Goal: Task Accomplishment & Management: Manage account settings

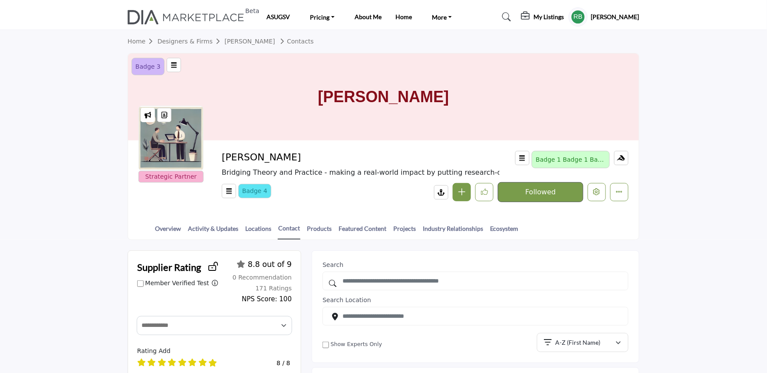
click at [379, 207] on div "Icon 5 Strategic Partner Strategic Partner Chintan Lalbhai Bridging Theory and …" at bounding box center [383, 176] width 511 height 72
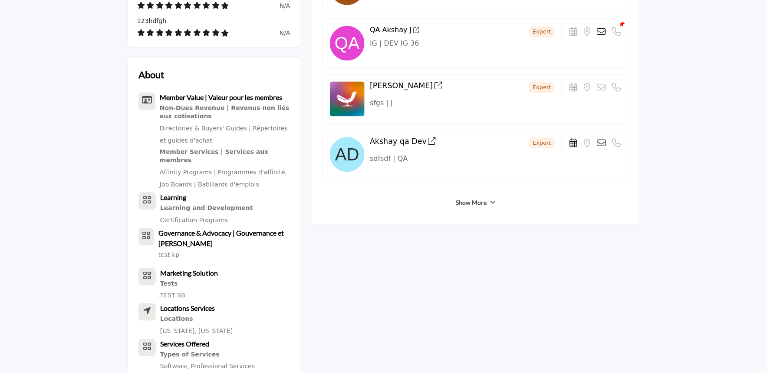
scroll to position [386, 0]
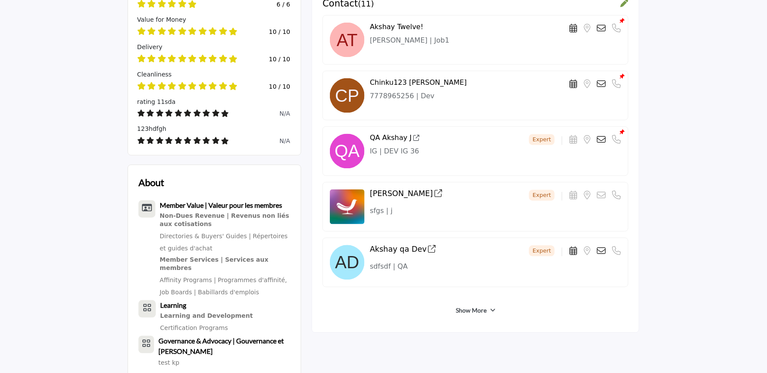
click at [473, 307] on link "Show More" at bounding box center [471, 310] width 31 height 9
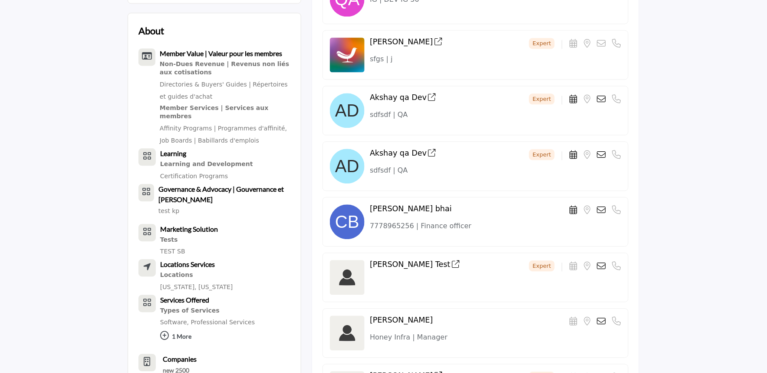
scroll to position [675, 0]
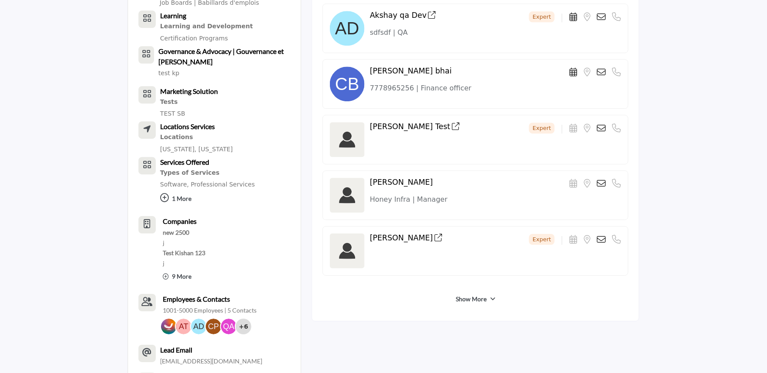
click at [463, 297] on link "Show More" at bounding box center [471, 298] width 31 height 9
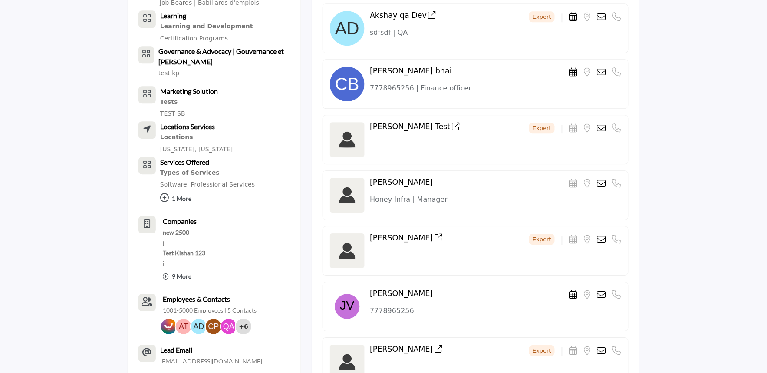
scroll to position [965, 0]
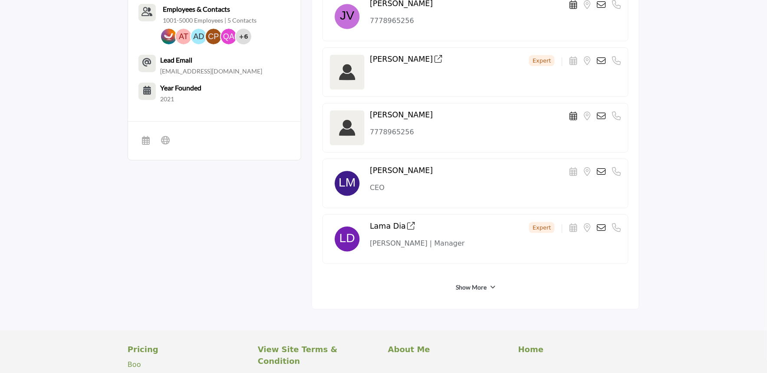
click at [463, 292] on div "Show More" at bounding box center [476, 287] width 306 height 16
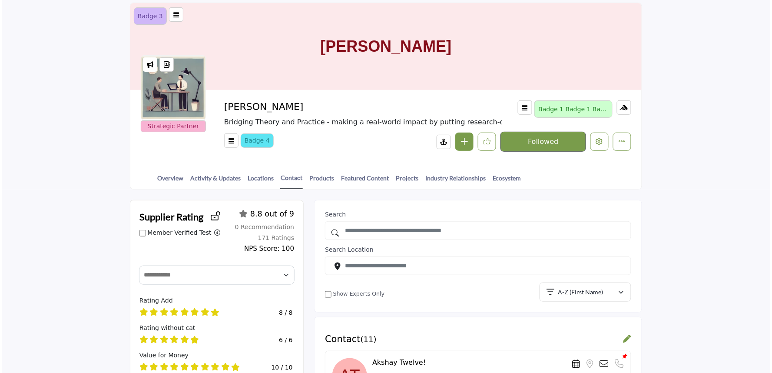
scroll to position [48, 0]
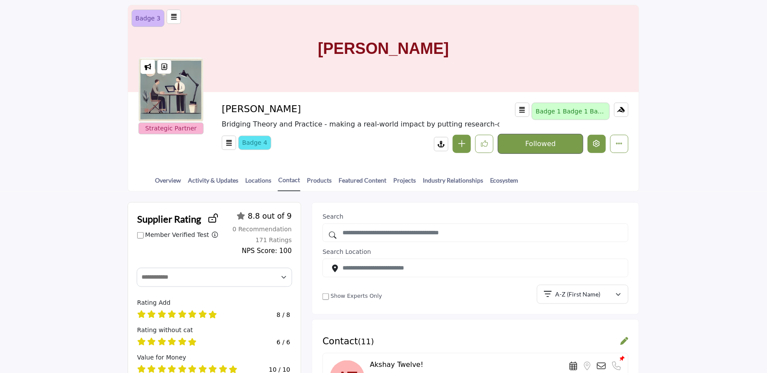
click at [595, 137] on button "Edit company" at bounding box center [597, 144] width 18 height 18
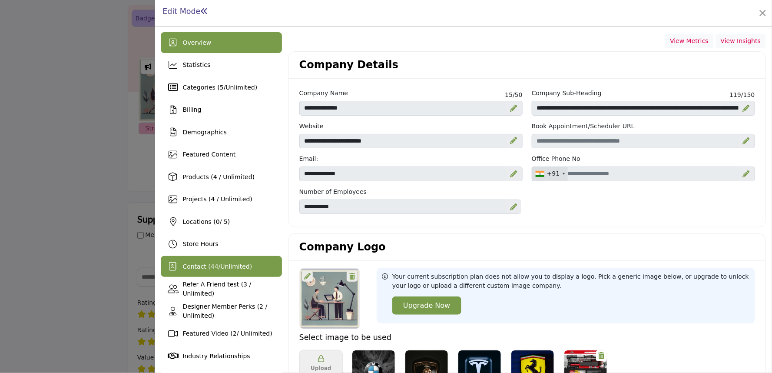
click at [198, 268] on span "Contact ( 44 / Unlimited )" at bounding box center [216, 266] width 69 height 7
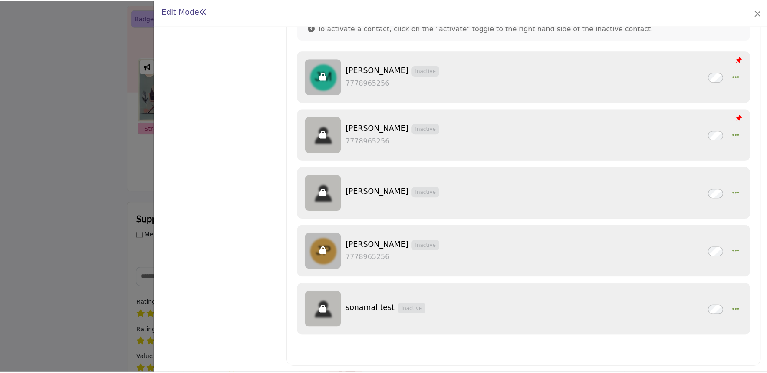
scroll to position [165, 0]
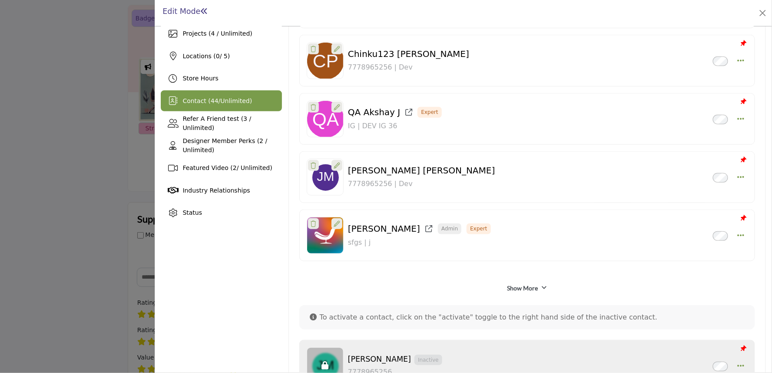
click at [109, 230] on div at bounding box center [386, 186] width 772 height 373
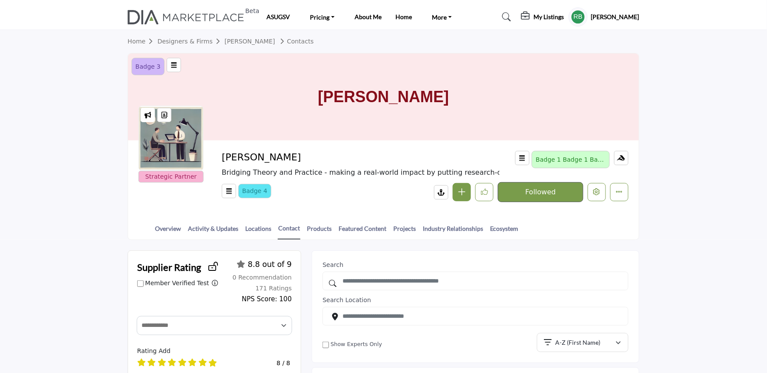
drag, startPoint x: 338, startPoint y: 96, endPoint x: 473, endPoint y: 96, distance: 135.5
click at [473, 96] on div "[PERSON_NAME]" at bounding box center [383, 96] width 511 height 87
click at [482, 96] on div "[PERSON_NAME]" at bounding box center [383, 96] width 511 height 87
click at [290, 193] on div "Icon 4 Badge 4 simply dummy text of the printing and typesetting industry. Lore…" at bounding box center [425, 192] width 407 height 20
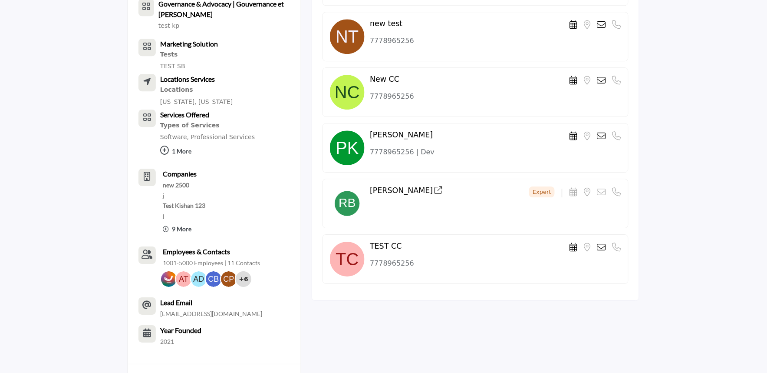
scroll to position [723, 0]
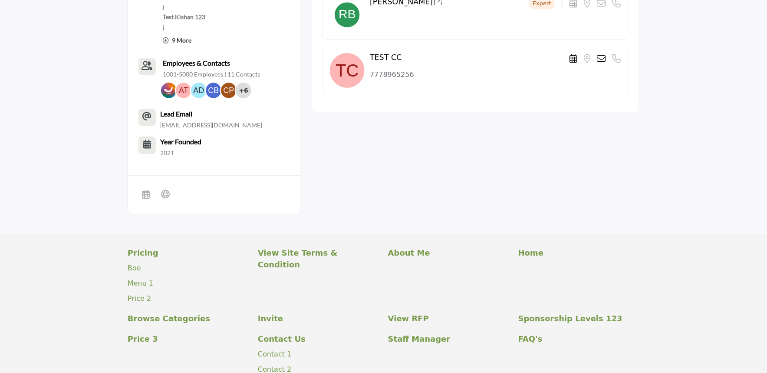
scroll to position [917, 0]
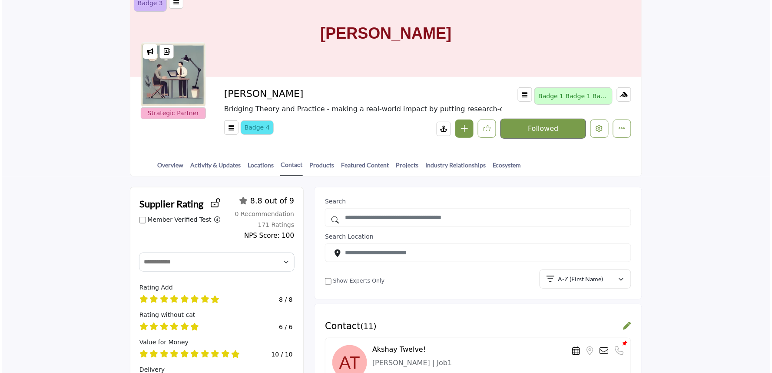
scroll to position [48, 0]
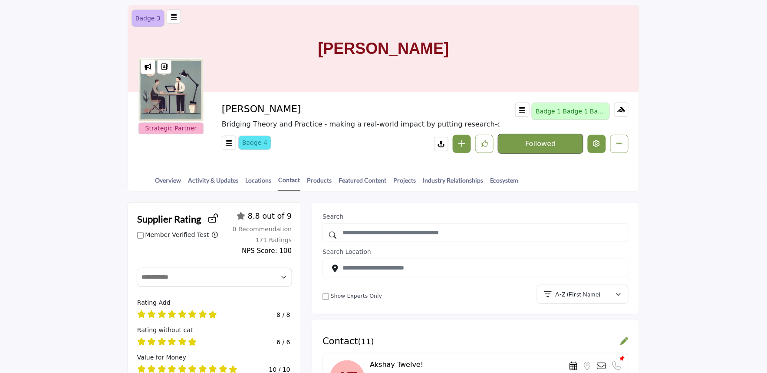
click at [596, 146] on icon "Edit company" at bounding box center [597, 143] width 7 height 7
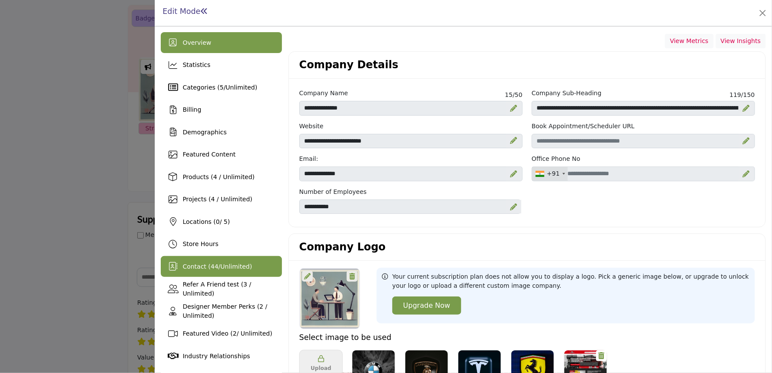
click at [211, 267] on span "44" at bounding box center [215, 266] width 8 height 7
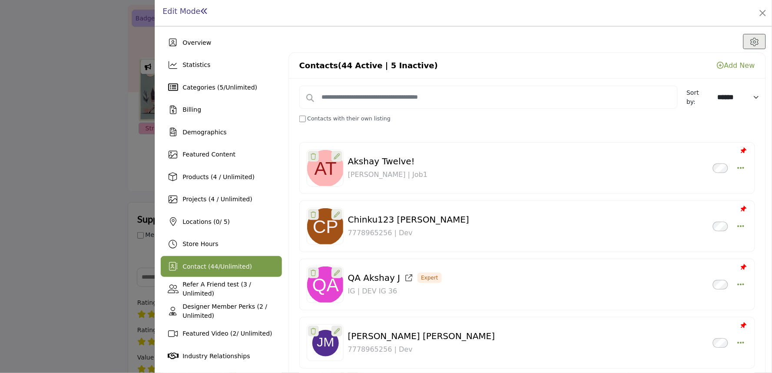
click at [63, 257] on div at bounding box center [386, 186] width 772 height 373
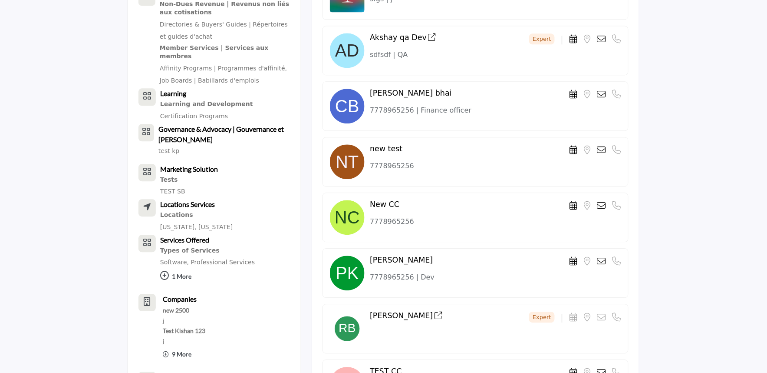
scroll to position [580, 0]
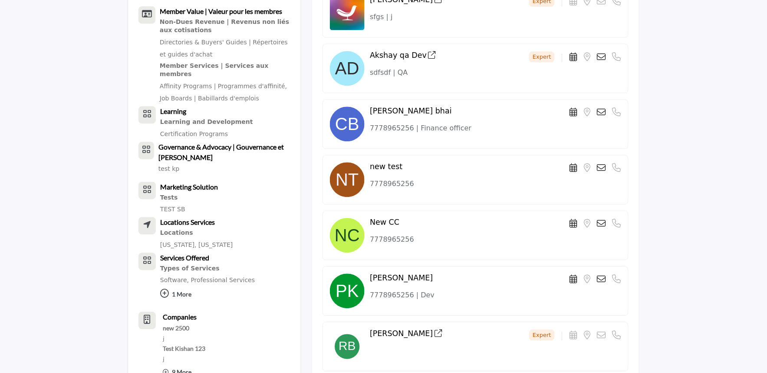
click at [556, 162] on div "new test Location is currently unavailable for this contact. Phone Number is cu…" at bounding box center [495, 168] width 251 height 12
click at [560, 239] on p "7778965256" at bounding box center [495, 239] width 251 height 10
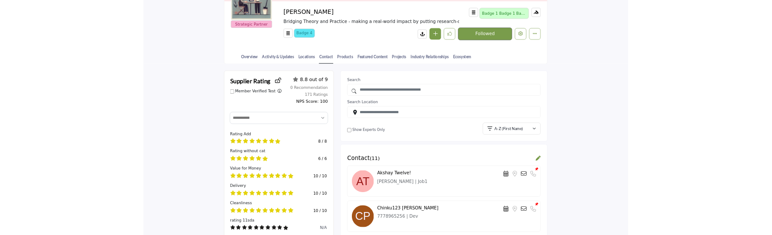
scroll to position [49, 0]
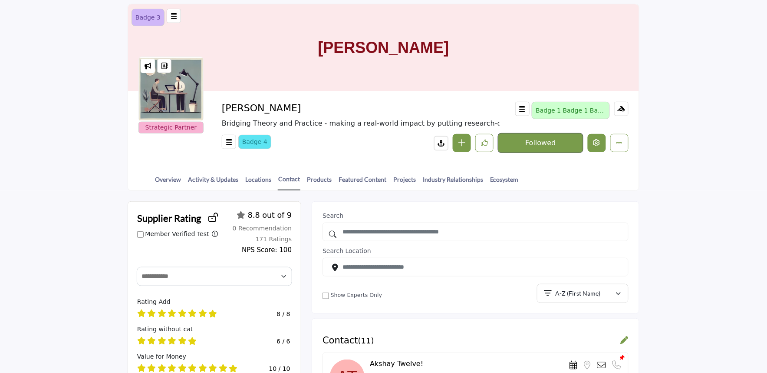
click at [591, 137] on button "Edit company" at bounding box center [597, 143] width 18 height 18
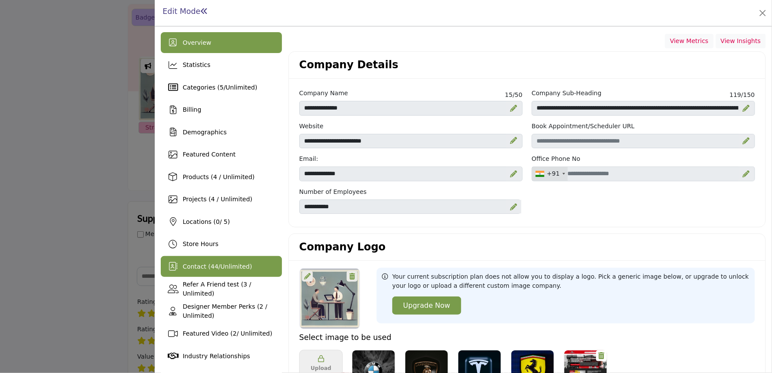
drag, startPoint x: 223, startPoint y: 252, endPoint x: 195, endPoint y: 269, distance: 32.9
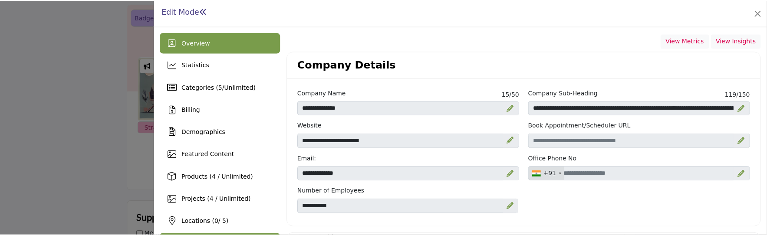
scroll to position [96, 0]
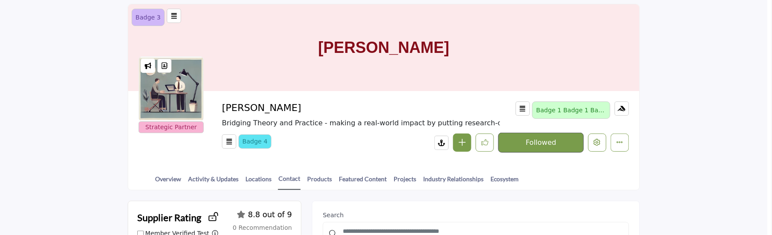
click at [102, 73] on div at bounding box center [386, 117] width 772 height 235
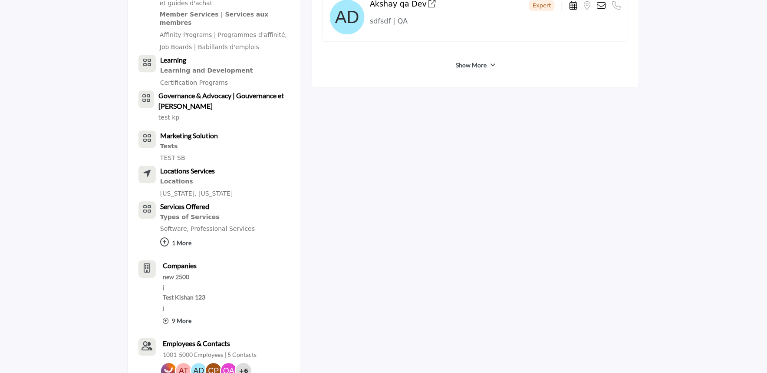
scroll to position [482, 0]
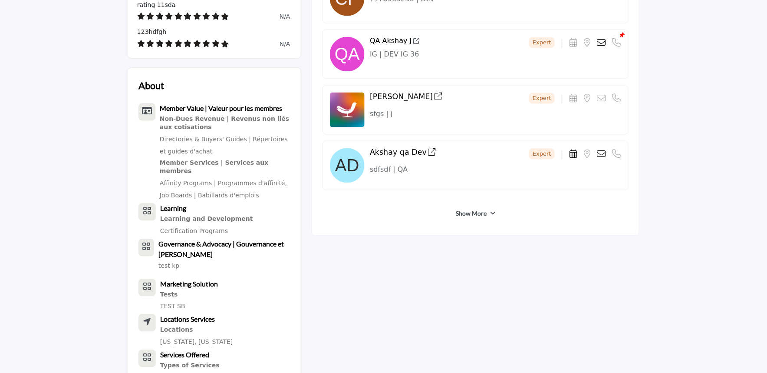
click at [472, 209] on link "Show More" at bounding box center [471, 213] width 31 height 9
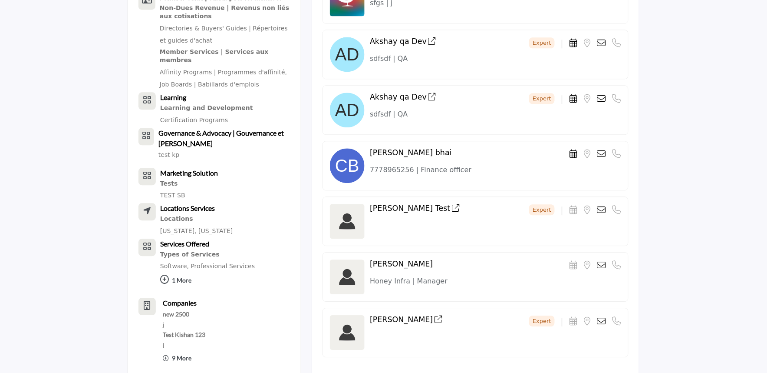
scroll to position [723, 0]
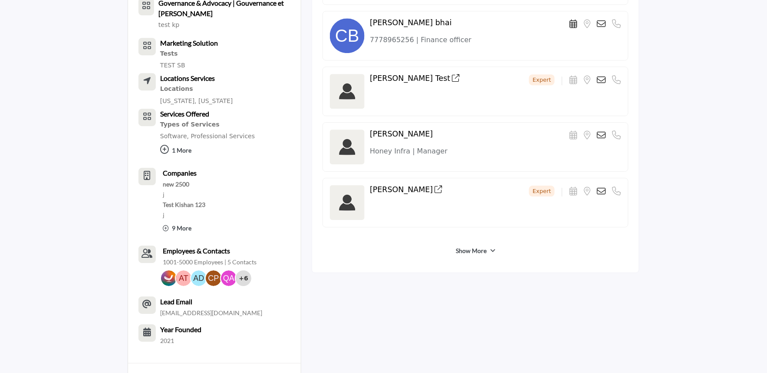
click at [467, 246] on link "Show More" at bounding box center [471, 250] width 31 height 9
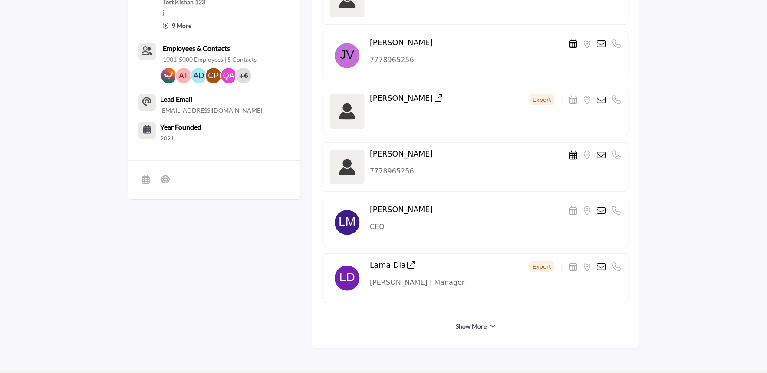
scroll to position [965, 0]
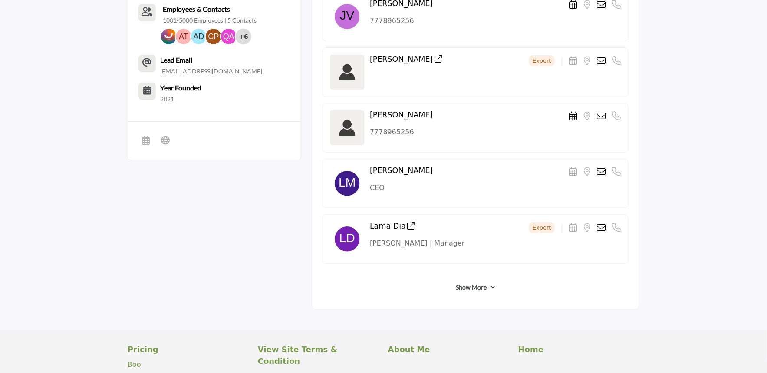
click at [468, 280] on div "Show More" at bounding box center [476, 287] width 306 height 16
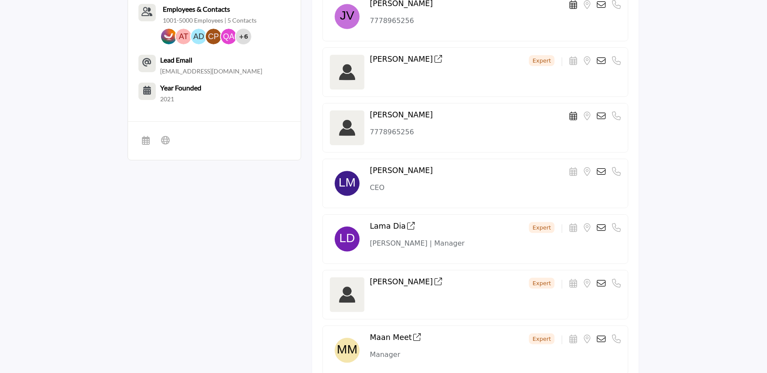
scroll to position [1254, 0]
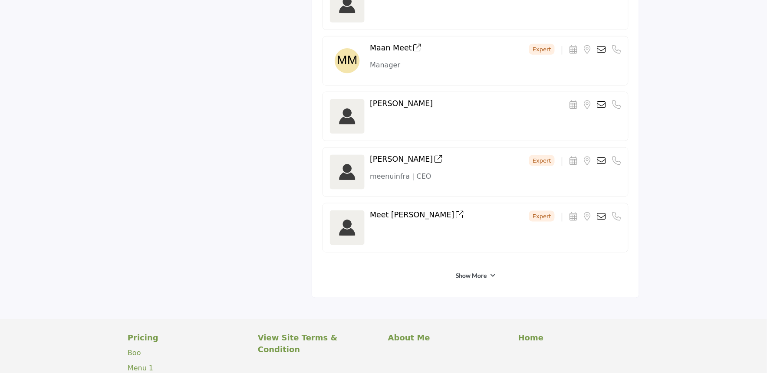
click at [468, 280] on link "Show More" at bounding box center [471, 275] width 31 height 9
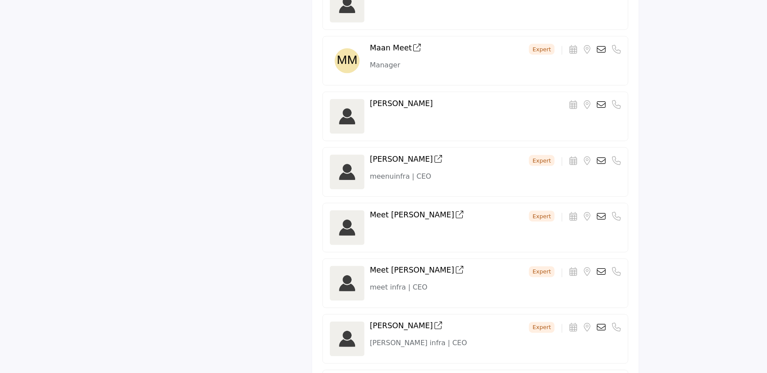
scroll to position [1544, 0]
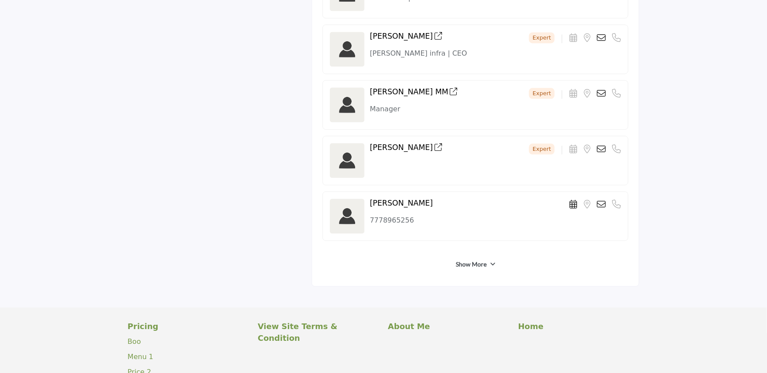
click at [465, 268] on link "Show More" at bounding box center [471, 264] width 31 height 9
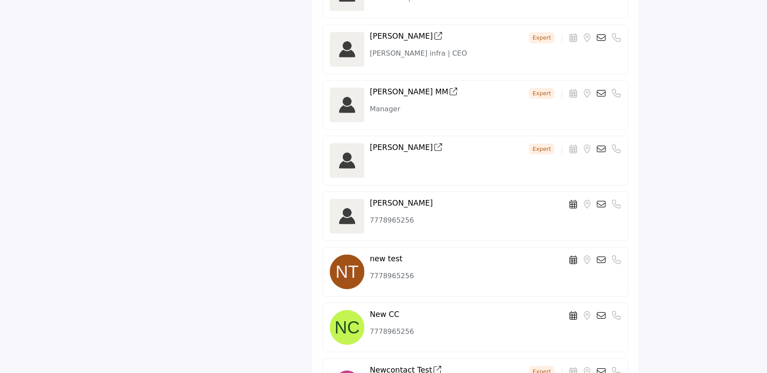
scroll to position [1833, 0]
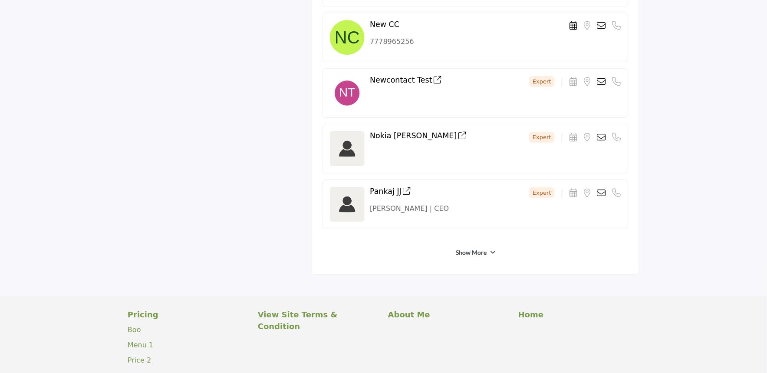
click at [463, 260] on div "Show More" at bounding box center [476, 252] width 306 height 16
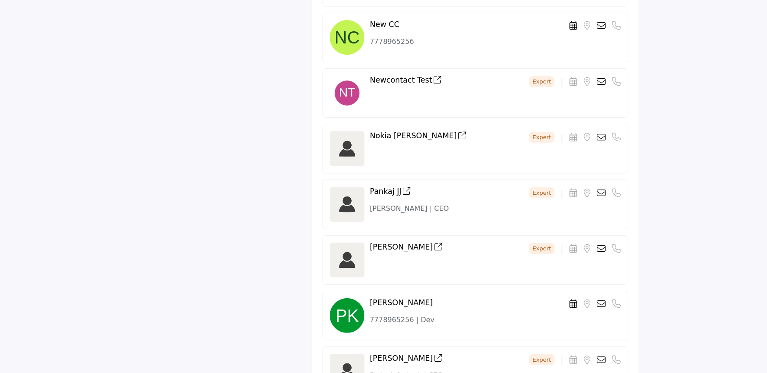
scroll to position [2074, 0]
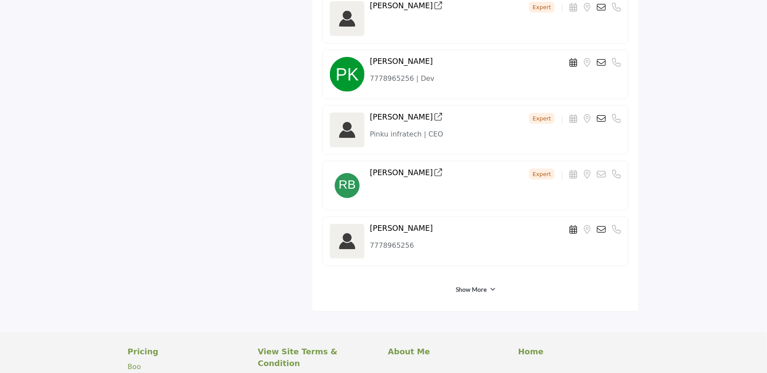
click at [468, 294] on link "Show More" at bounding box center [471, 289] width 31 height 9
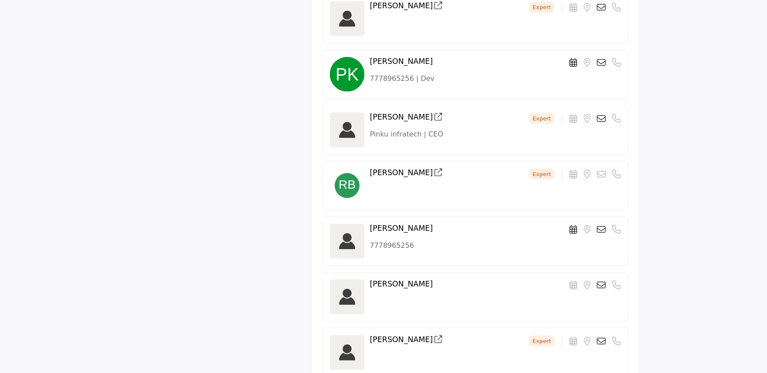
scroll to position [2364, 0]
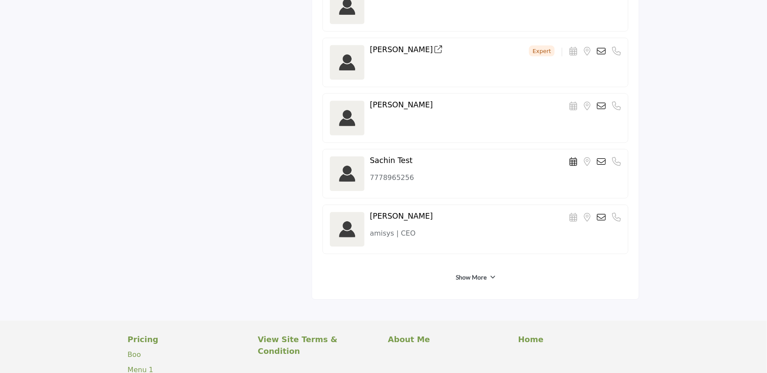
click at [465, 280] on link "Show More" at bounding box center [471, 277] width 31 height 9
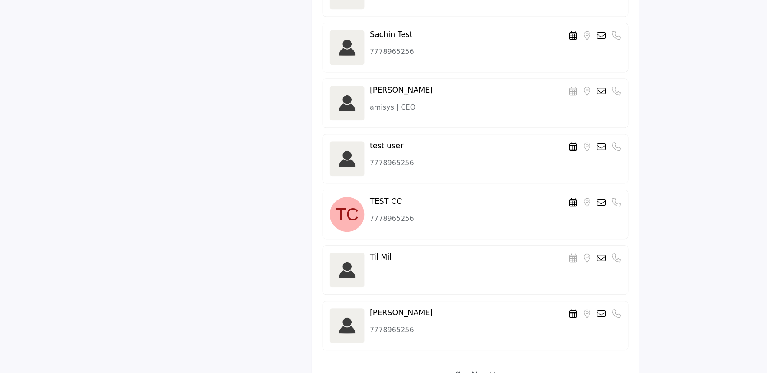
scroll to position [2605, 0]
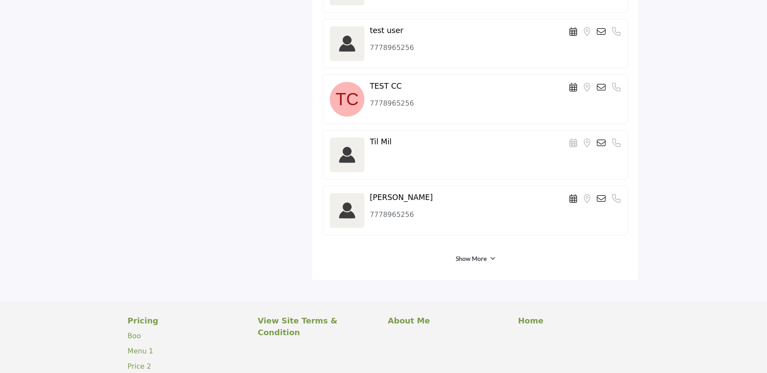
click at [469, 263] on link "Show More" at bounding box center [471, 258] width 31 height 9
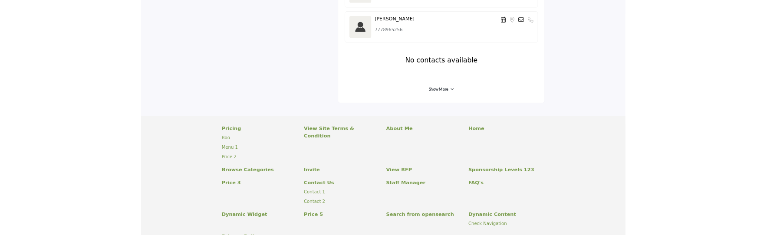
scroll to position [2702, 0]
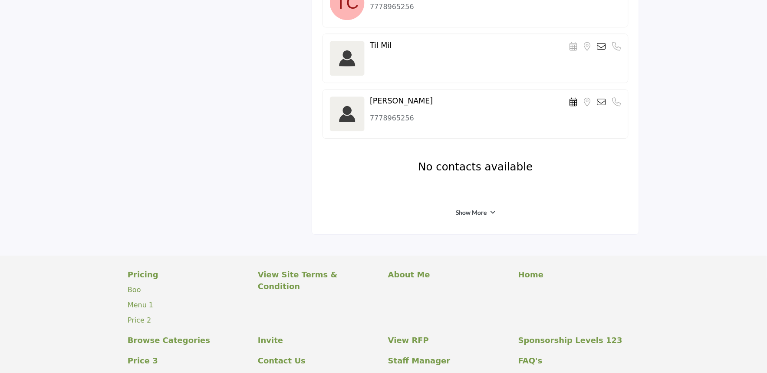
click at [471, 217] on link "Show More" at bounding box center [471, 212] width 31 height 9
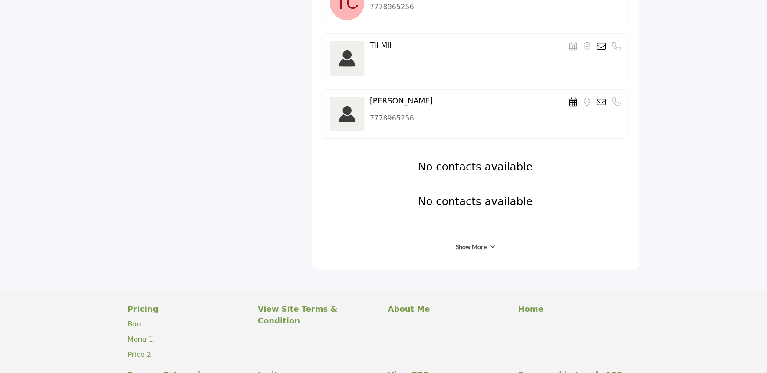
click at [465, 251] on link "Show More" at bounding box center [471, 246] width 31 height 9
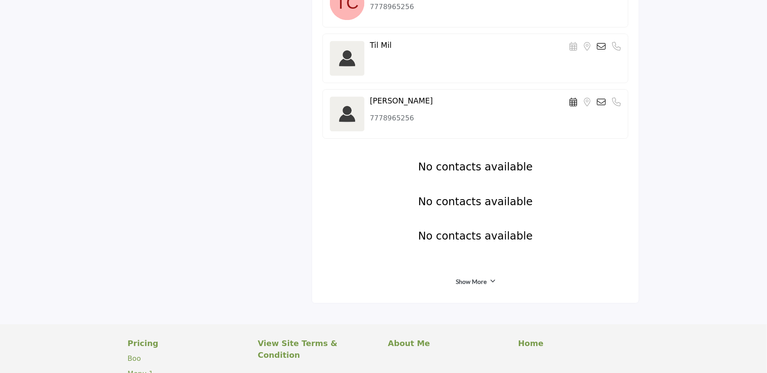
click at [466, 281] on link "Show More" at bounding box center [471, 281] width 31 height 9
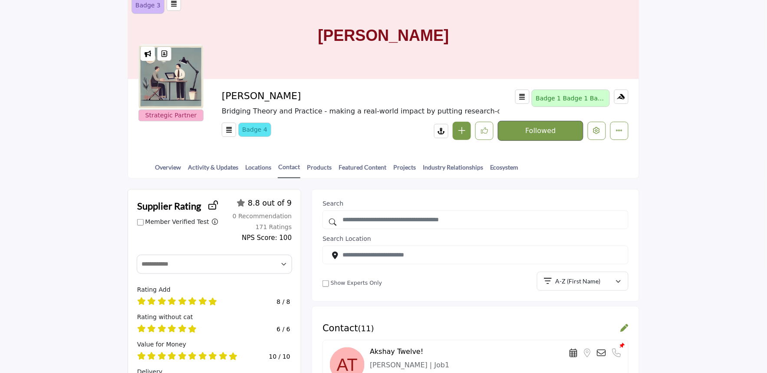
scroll to position [0, 0]
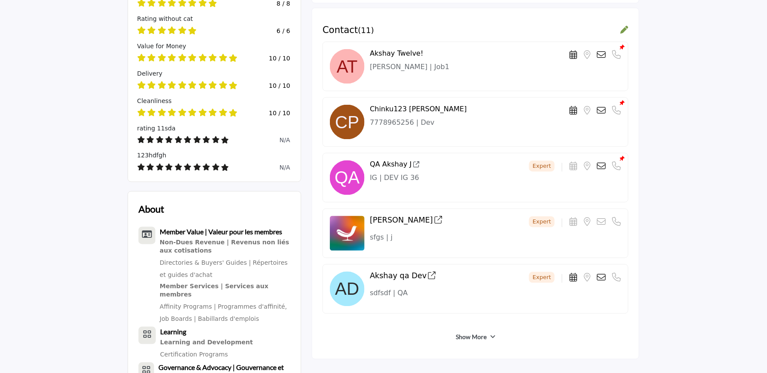
scroll to position [482, 0]
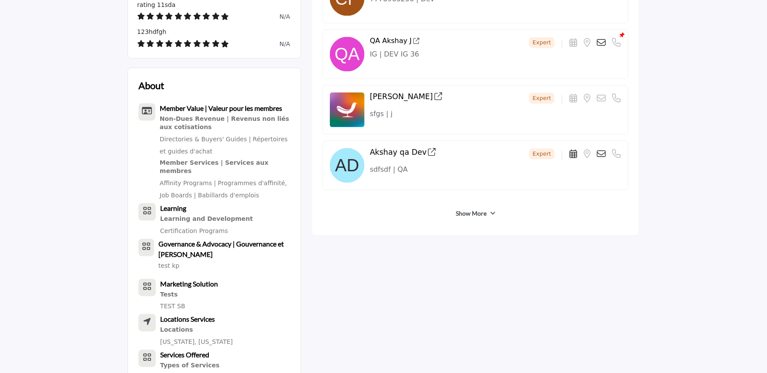
click at [478, 211] on link "Show More" at bounding box center [471, 213] width 31 height 9
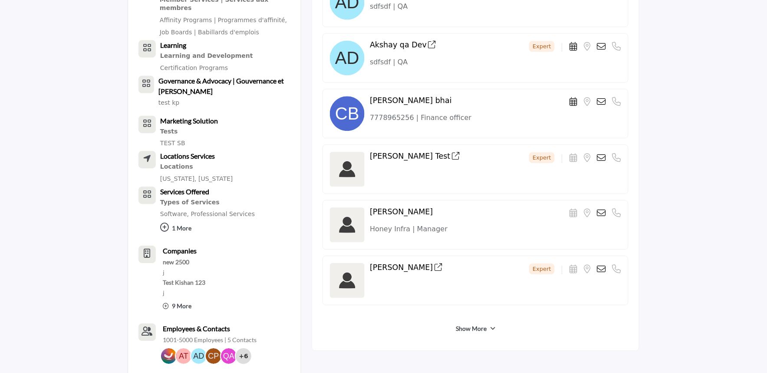
scroll to position [772, 0]
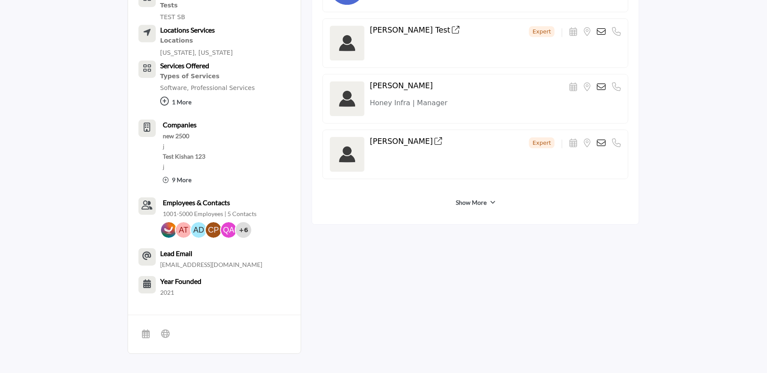
click at [461, 201] on link "Show More" at bounding box center [471, 202] width 31 height 9
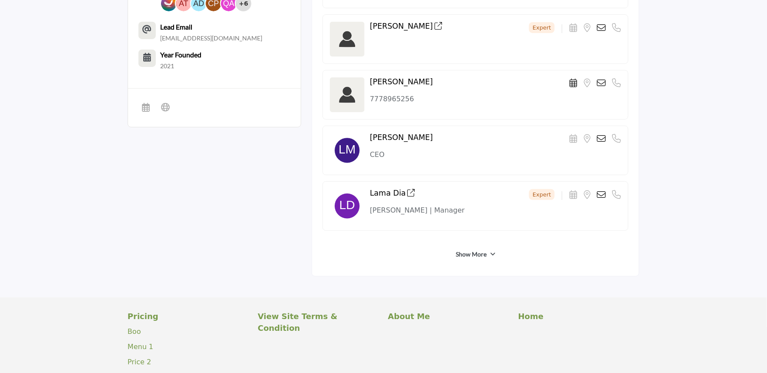
scroll to position [1013, 0]
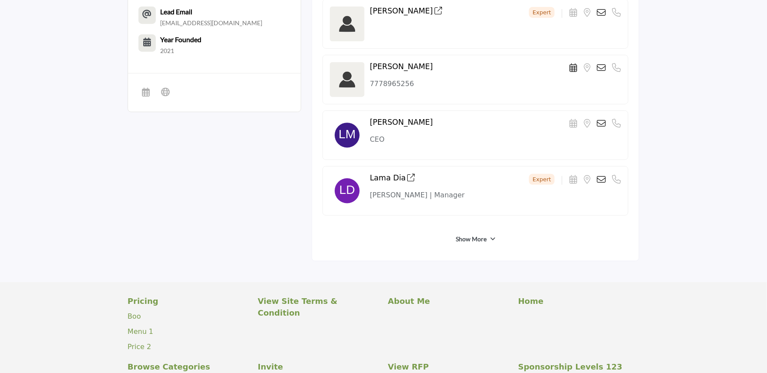
click at [463, 231] on div "Show More" at bounding box center [476, 239] width 306 height 23
click at [461, 242] on link "Show More" at bounding box center [471, 238] width 31 height 9
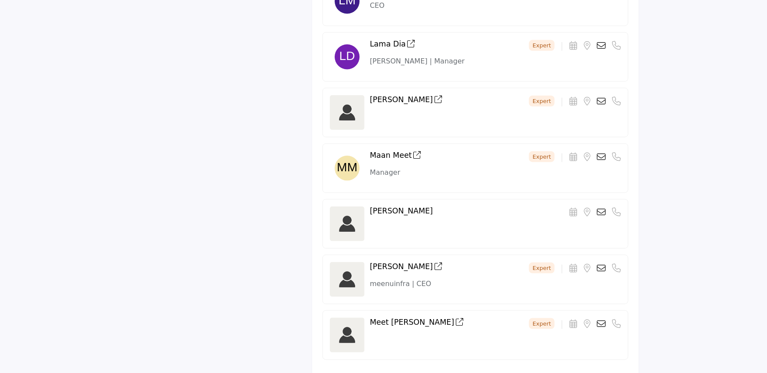
scroll to position [1254, 0]
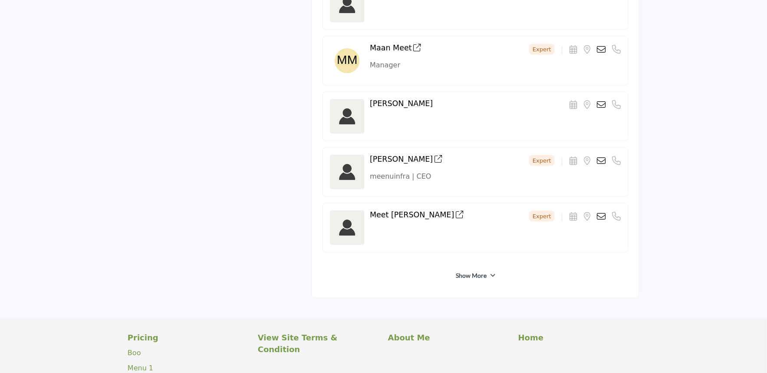
click at [466, 287] on div "Show More" at bounding box center [476, 275] width 306 height 23
click at [465, 277] on link "Show More" at bounding box center [471, 275] width 31 height 9
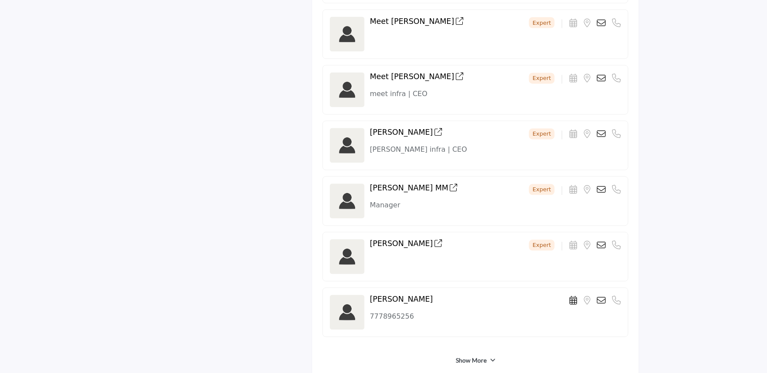
scroll to position [1688, 0]
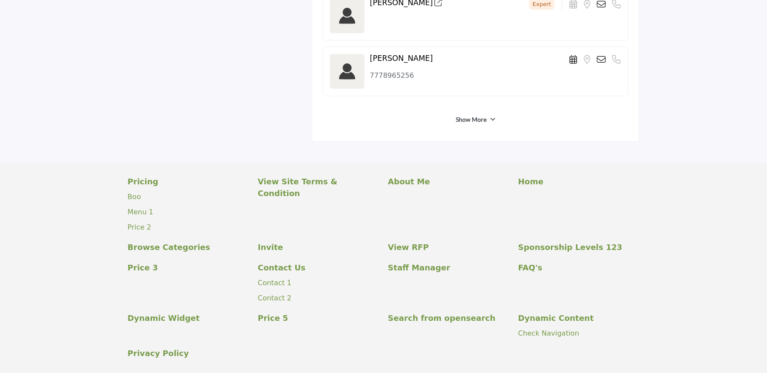
click at [462, 116] on link "Show More" at bounding box center [471, 119] width 31 height 9
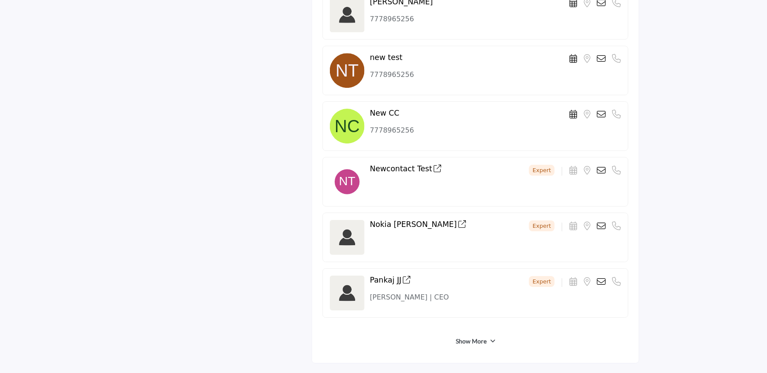
scroll to position [1785, 0]
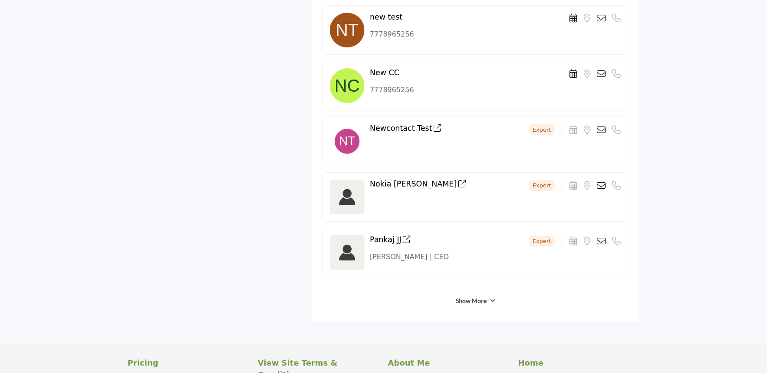
click at [459, 302] on link "Show More" at bounding box center [471, 300] width 31 height 9
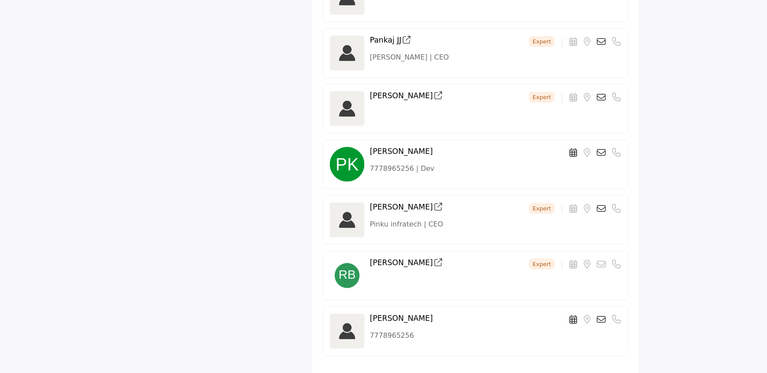
scroll to position [2074, 0]
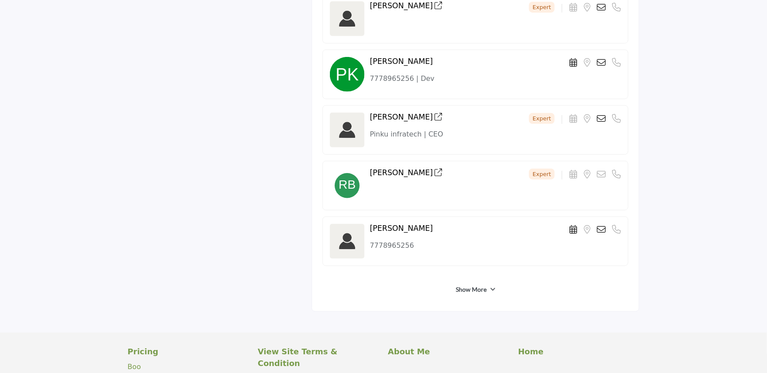
click at [465, 297] on div "Show More" at bounding box center [476, 289] width 306 height 16
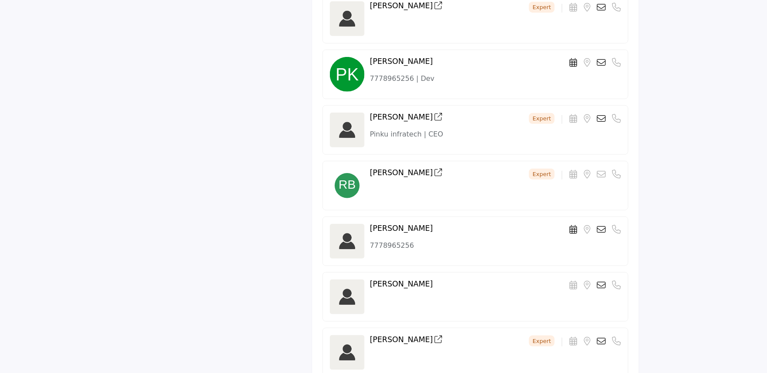
scroll to position [2316, 0]
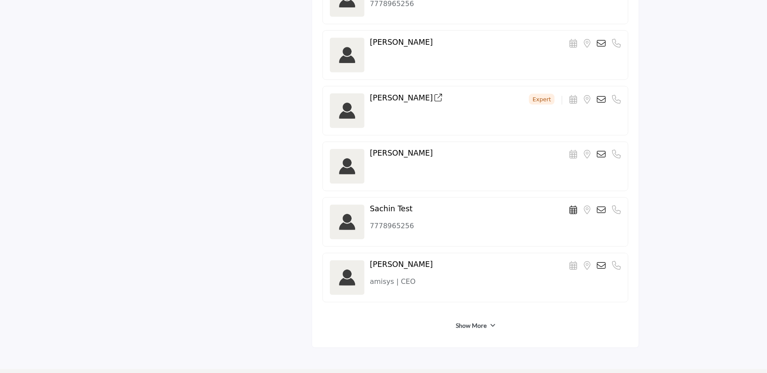
click at [469, 328] on link "Show More" at bounding box center [471, 325] width 31 height 9
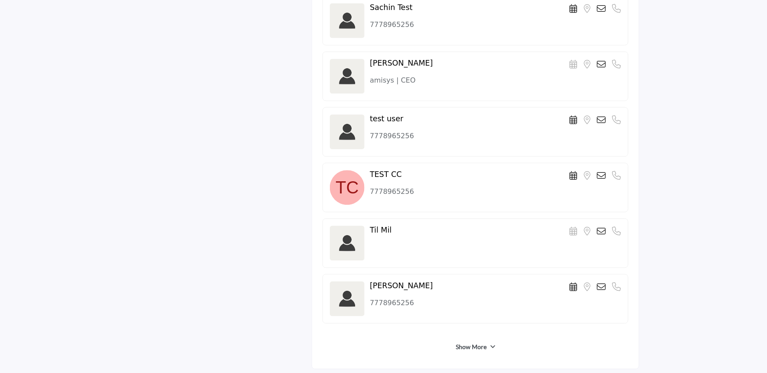
scroll to position [2605, 0]
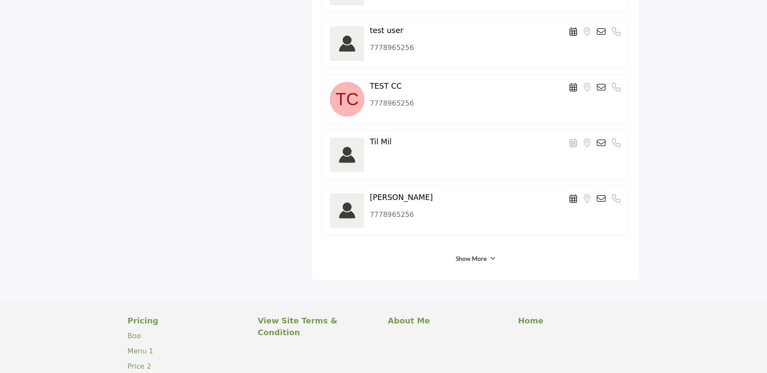
click at [468, 261] on link "Show More" at bounding box center [471, 258] width 31 height 9
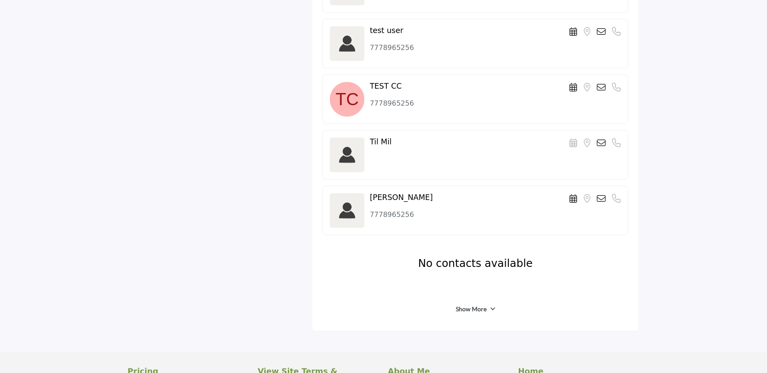
scroll to position [2846, 0]
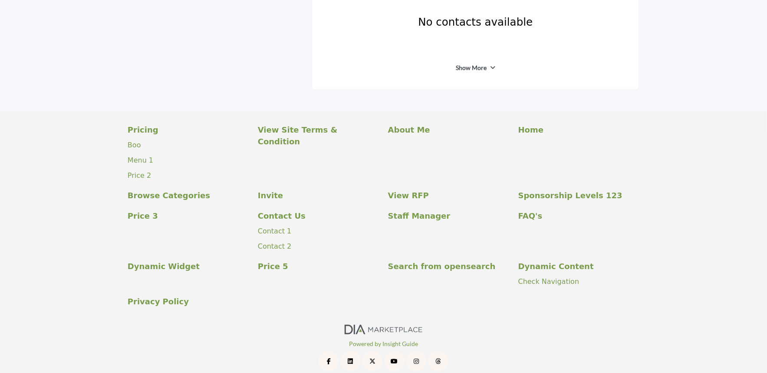
click at [472, 71] on link "Show More" at bounding box center [471, 67] width 31 height 9
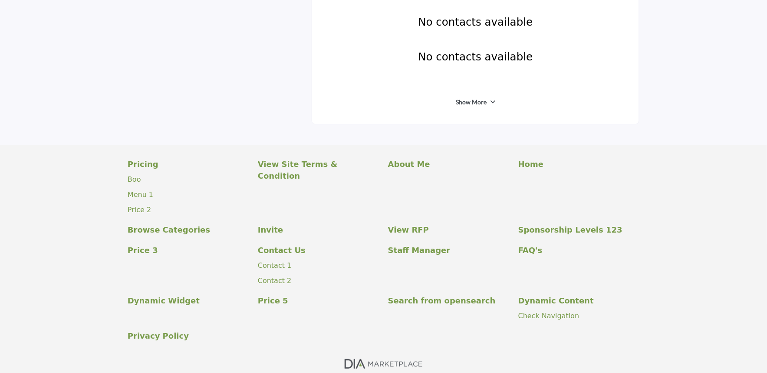
click at [470, 105] on link "Show More" at bounding box center [471, 102] width 31 height 9
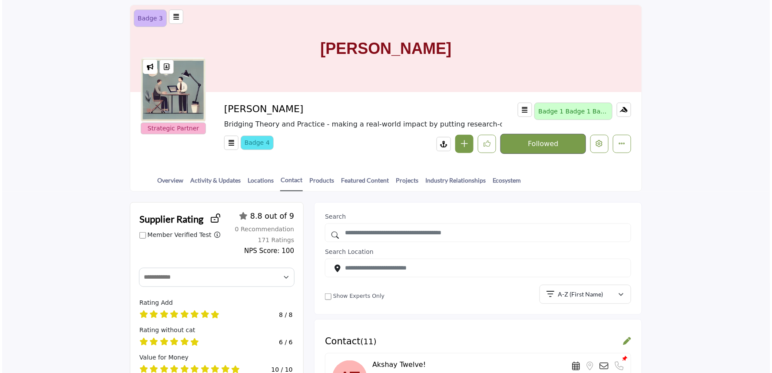
scroll to position [0, 0]
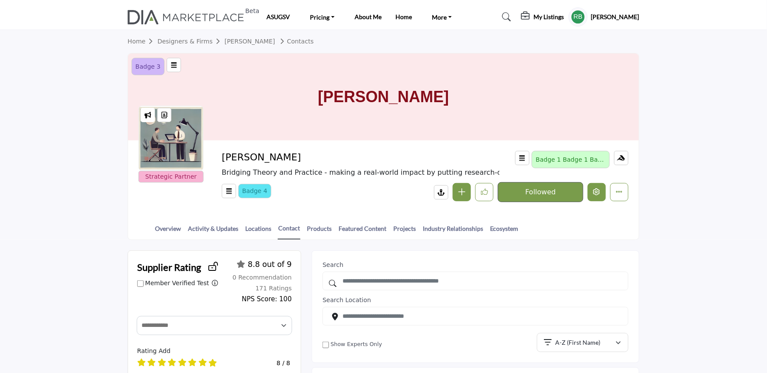
click at [597, 195] on icon "Edit company" at bounding box center [597, 191] width 7 height 7
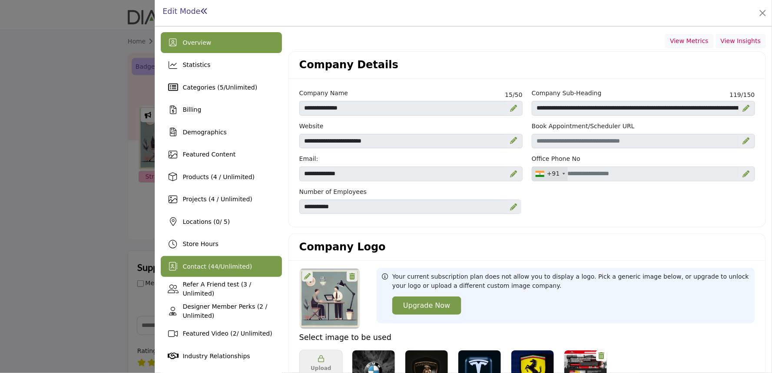
click at [246, 269] on span "Contact ( 44 / Unlimited )" at bounding box center [216, 266] width 69 height 7
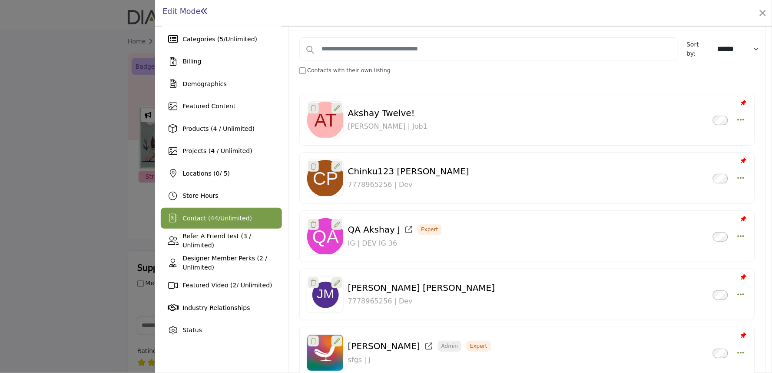
scroll to position [289, 0]
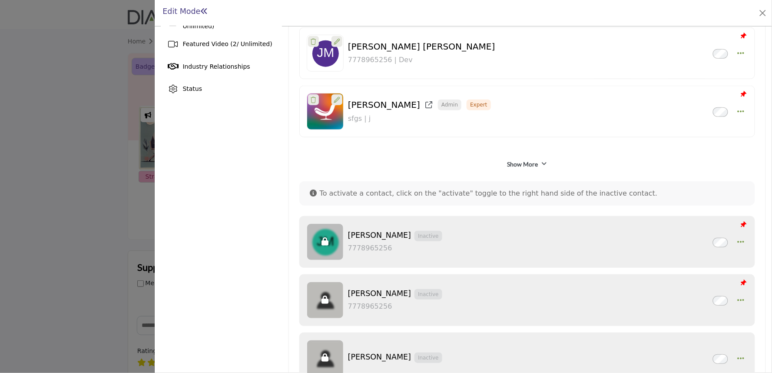
click at [530, 161] on link "Show More" at bounding box center [522, 164] width 31 height 9
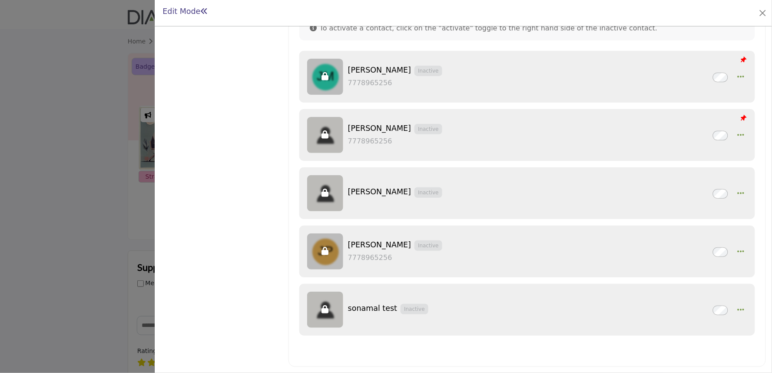
scroll to position [235, 0]
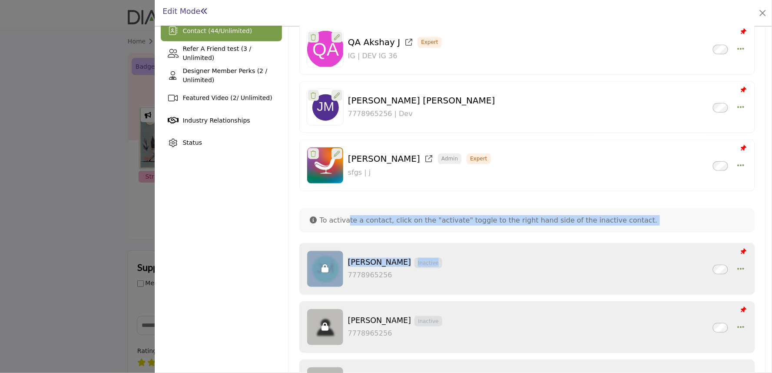
drag, startPoint x: 344, startPoint y: 226, endPoint x: 582, endPoint y: 237, distance: 238.2
click at [582, 237] on div "Akshay Twelve! Inactive Patel | Job1 Unpin Edit Contact Delete Make Admin Creat…" at bounding box center [526, 220] width 455 height 636
click at [509, 236] on div "Akshay Twelve! Inactive Patel | Job1 Unpin Edit Contact Delete Make Admin Creat…" at bounding box center [526, 220] width 455 height 636
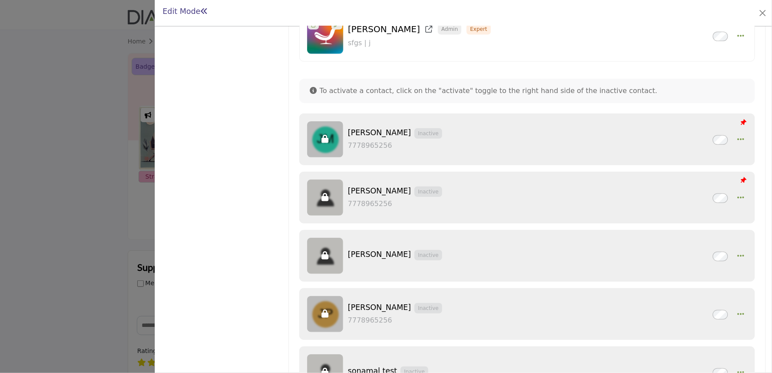
scroll to position [187, 0]
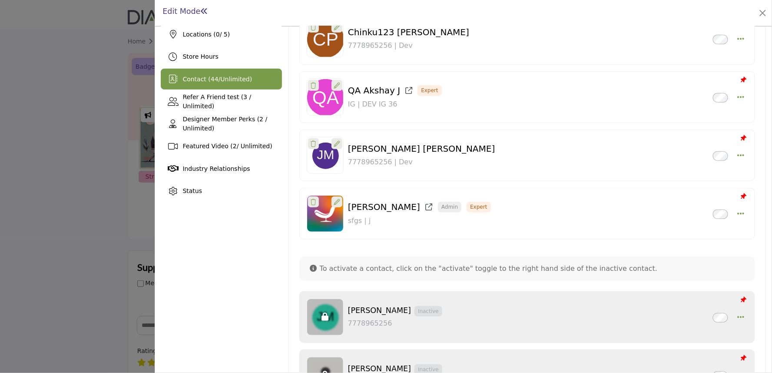
click at [508, 254] on div "Akshay Twelve! Inactive Patel | Job1 Unpin Edit Contact Delete Make Admin Creat…" at bounding box center [526, 269] width 455 height 636
drag, startPoint x: 454, startPoint y: 267, endPoint x: 610, endPoint y: 264, distance: 155.9
click at [585, 272] on p "To activate a contact, click on the "activate" toggle to the right hand side of…" at bounding box center [484, 268] width 348 height 10
click at [635, 259] on div "To activate a contact, click on the "activate" toggle to the right hand side of…" at bounding box center [526, 268] width 455 height 24
drag, startPoint x: 482, startPoint y: 288, endPoint x: 630, endPoint y: 285, distance: 147.2
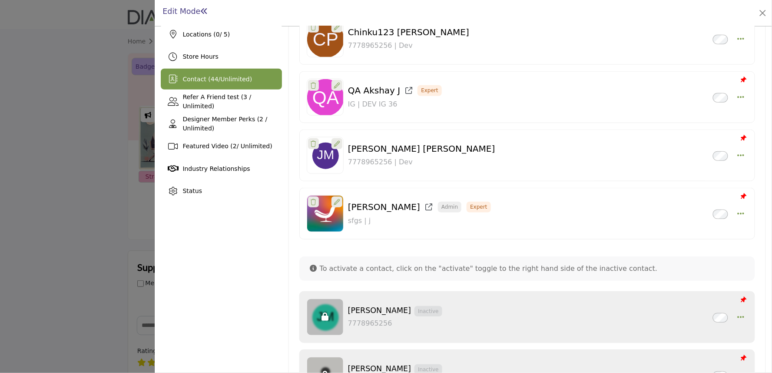
click at [630, 285] on div "Akshay Twelve! Inactive Patel | Job1 Unpin Edit Contact Delete Make Admin Creat…" at bounding box center [526, 269] width 455 height 636
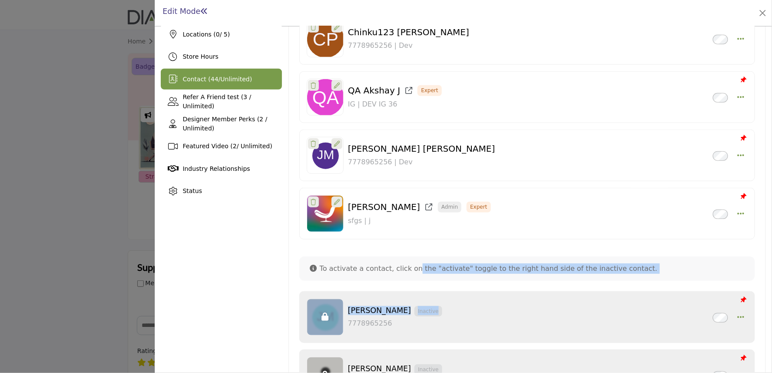
drag, startPoint x: 408, startPoint y: 279, endPoint x: 600, endPoint y: 286, distance: 192.5
click at [600, 286] on div "Akshay Twelve! Inactive Patel | Job1 Unpin Edit Contact Delete Make Admin Creat…" at bounding box center [526, 269] width 455 height 636
click at [615, 280] on div "To activate a contact, click on the "activate" toggle to the right hand side of…" at bounding box center [526, 268] width 455 height 24
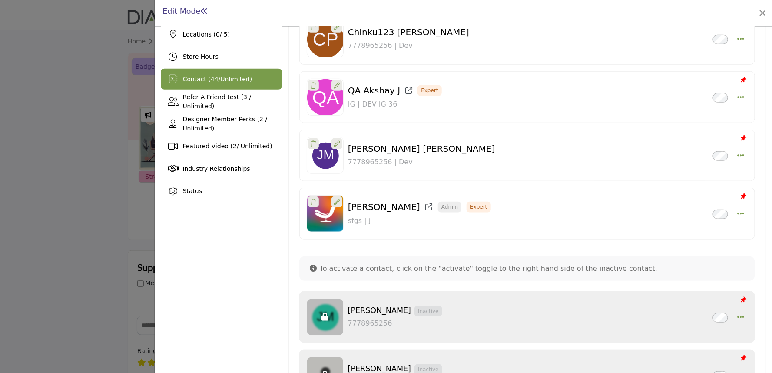
click at [531, 270] on p "To activate a contact, click on the "activate" toggle to the right hand side of…" at bounding box center [484, 268] width 348 height 10
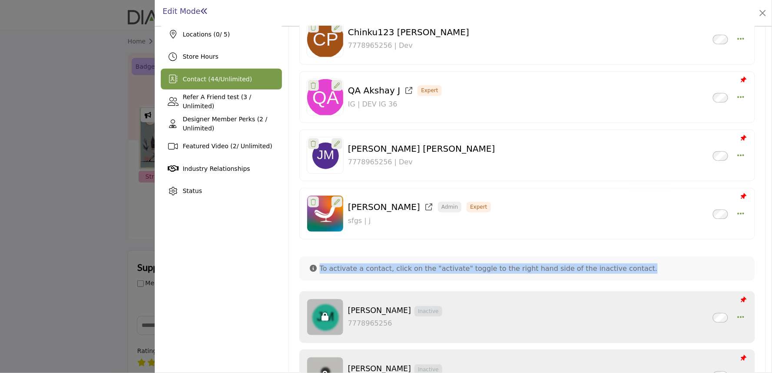
click at [531, 270] on p "To activate a contact, click on the "activate" toggle to the right hand side of…" at bounding box center [484, 268] width 348 height 10
click at [498, 270] on p "To activate a contact, click on the "activate" toggle to the right hand side of…" at bounding box center [484, 268] width 348 height 10
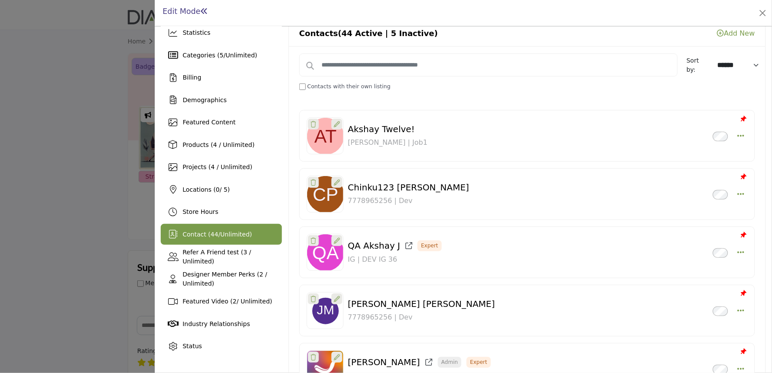
scroll to position [0, 0]
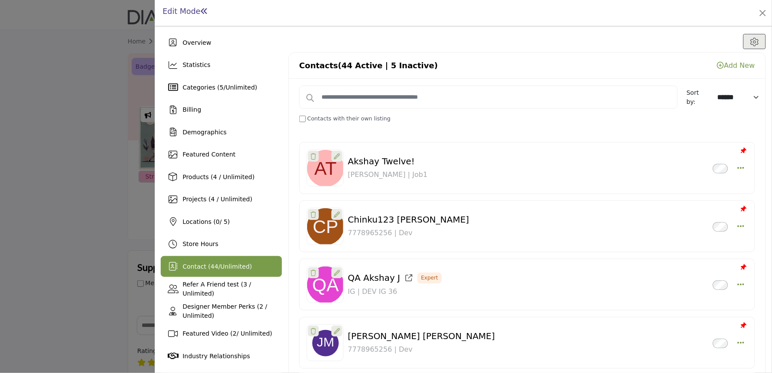
click at [228, 264] on span "Unlimited" at bounding box center [234, 266] width 29 height 7
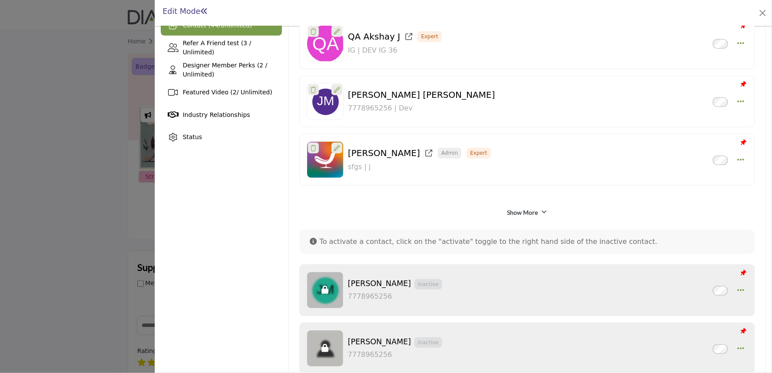
click at [514, 216] on link "Show More" at bounding box center [522, 212] width 31 height 9
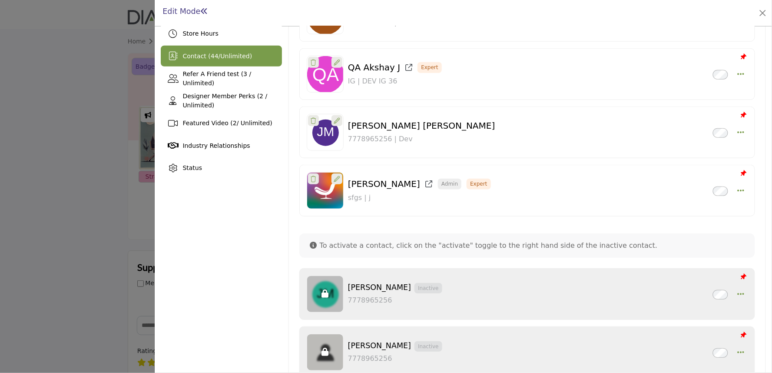
scroll to position [193, 0]
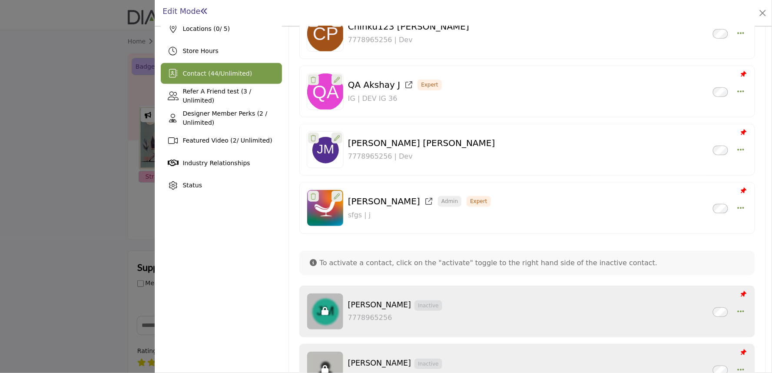
click at [188, 70] on span "Contact ( 44 / Unlimited )" at bounding box center [216, 73] width 69 height 7
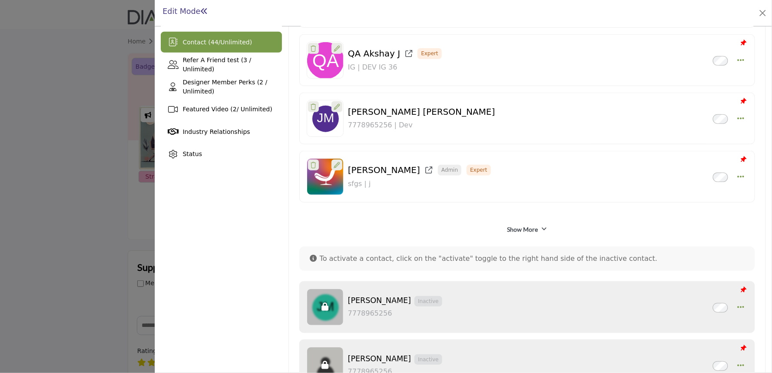
scroll to position [241, 0]
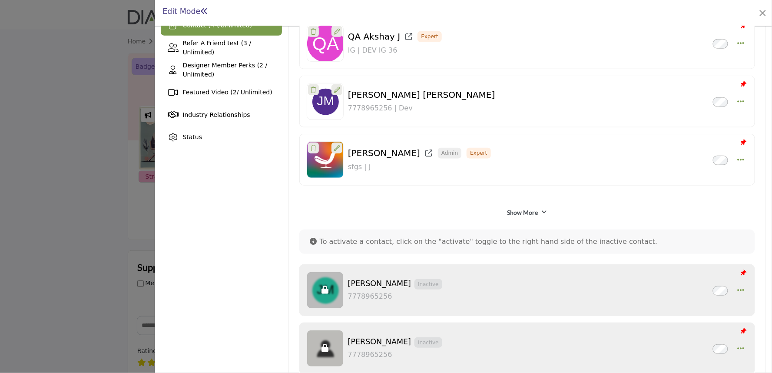
click at [515, 213] on link "Show More" at bounding box center [522, 212] width 31 height 9
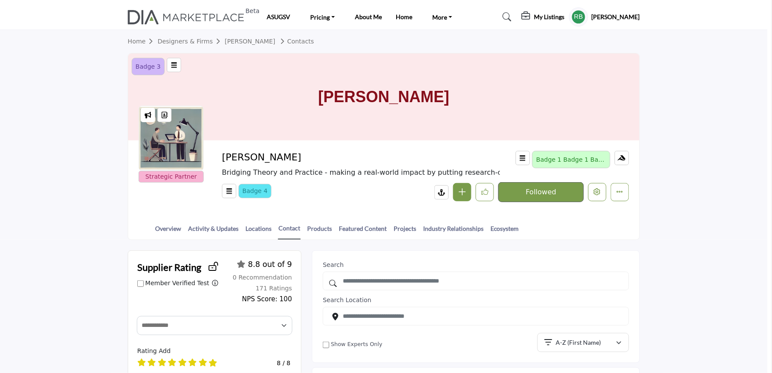
click at [95, 165] on div at bounding box center [386, 186] width 772 height 373
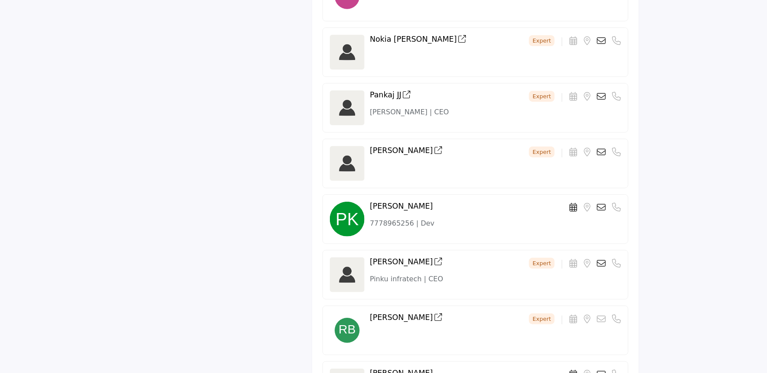
scroll to position [2219, 0]
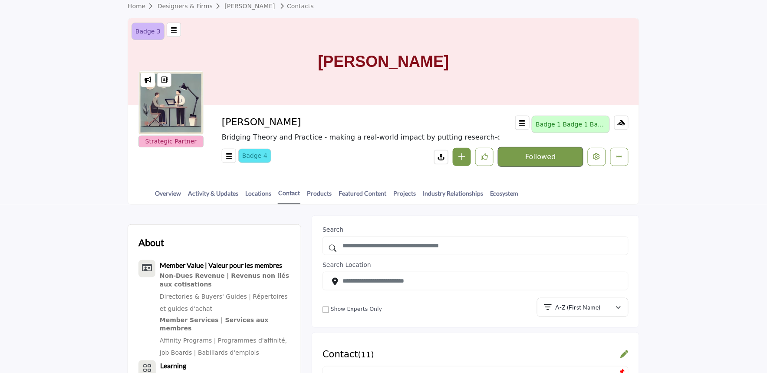
scroll to position [241, 0]
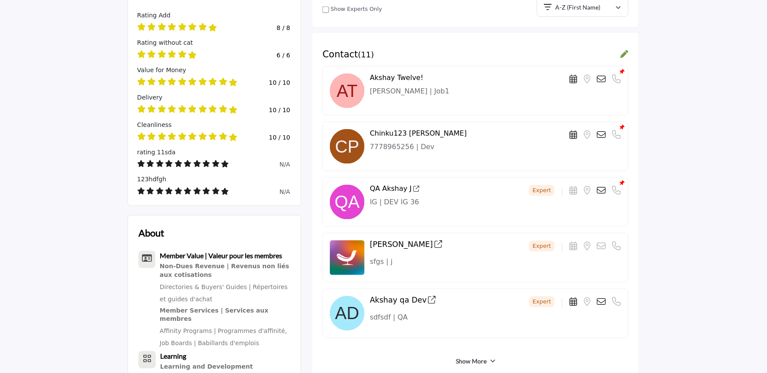
click at [379, 49] on div "Contact ( 11 )" at bounding box center [476, 54] width 306 height 11
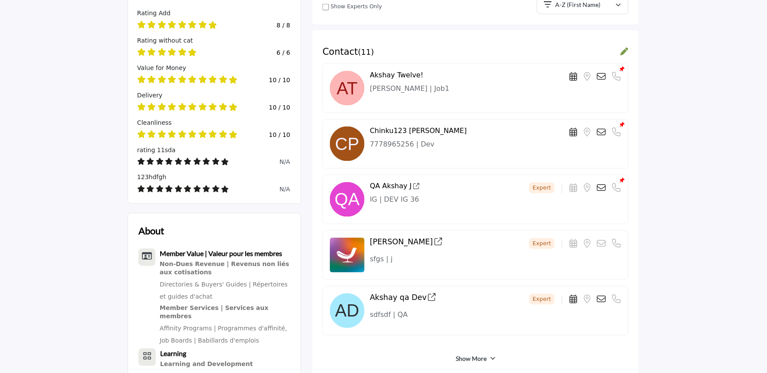
click at [487, 64] on div "Akshay Twelve! Location is currently unavailable for this contact." at bounding box center [476, 87] width 306 height 49
drag, startPoint x: 341, startPoint y: 49, endPoint x: 388, endPoint y: 49, distance: 47.3
click at [388, 49] on div "Contact ( 11 )" at bounding box center [476, 51] width 306 height 11
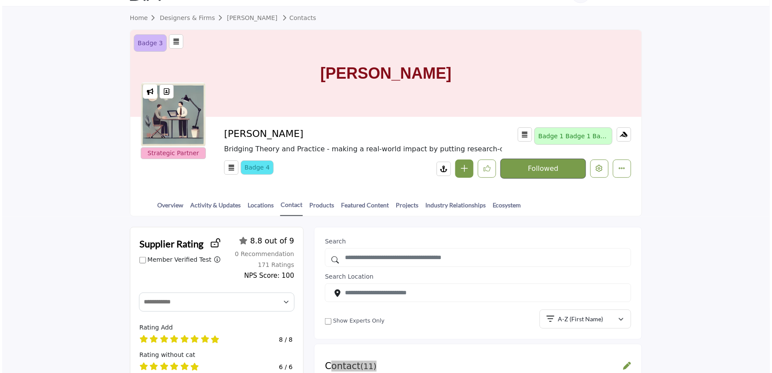
scroll to position [0, 0]
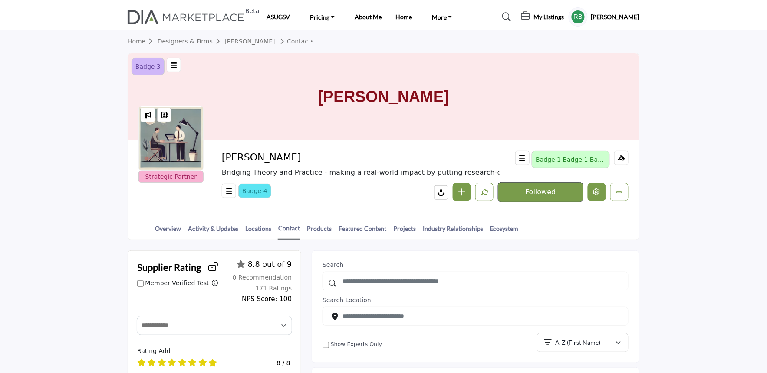
click at [598, 191] on icon "Edit company" at bounding box center [597, 191] width 7 height 7
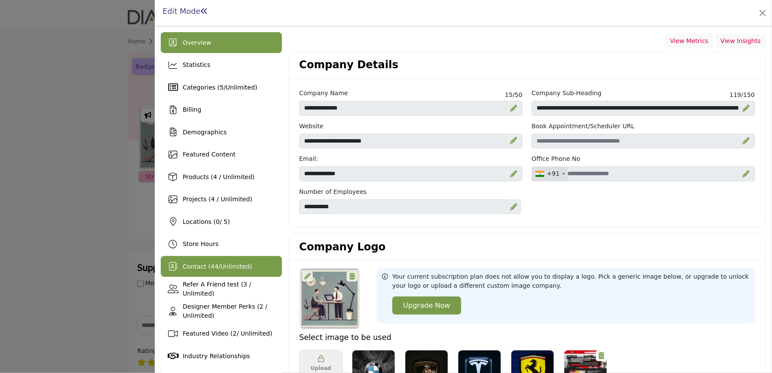
click at [195, 263] on span "Contact ( 44 / Unlimited )" at bounding box center [216, 266] width 69 height 7
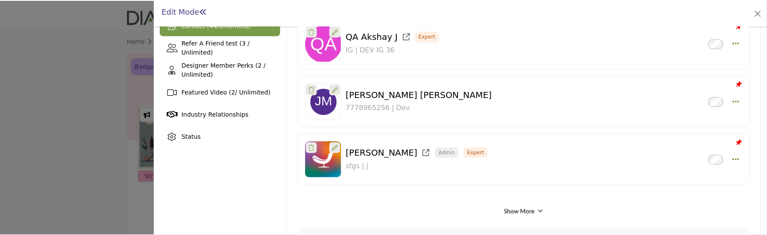
scroll to position [337, 0]
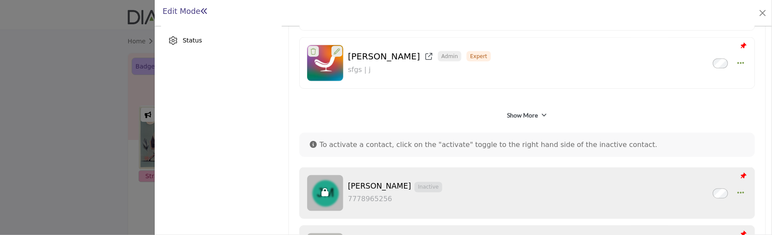
click at [68, 191] on div at bounding box center [386, 117] width 772 height 235
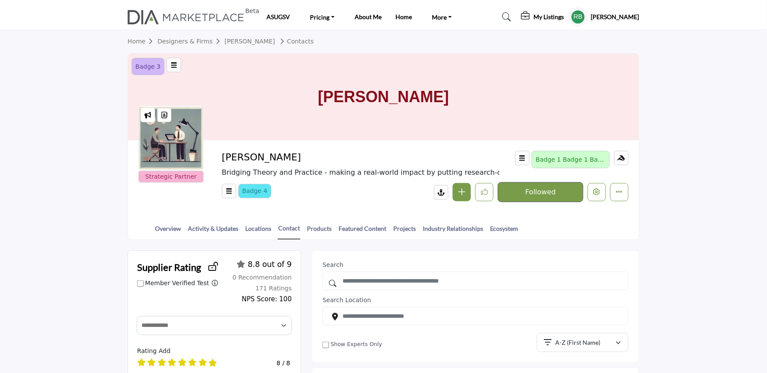
click at [551, 12] on div "My Listings" at bounding box center [542, 17] width 43 height 10
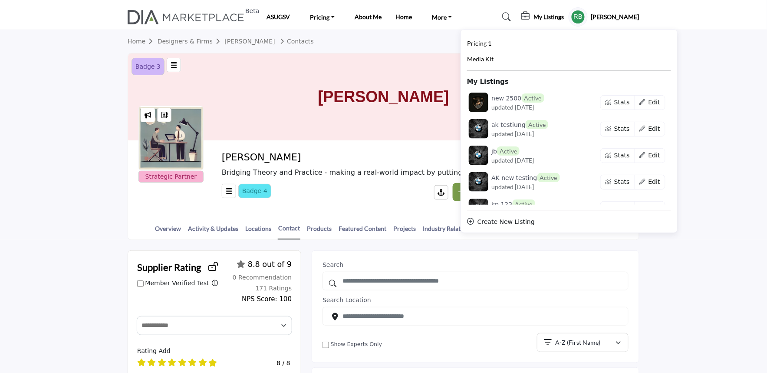
click at [588, 16] on profile-featured-5b1cbef3-cb77-4ba5-92de-570dc196ff6b "Show hide supplier dropdown" at bounding box center [578, 16] width 19 height 19
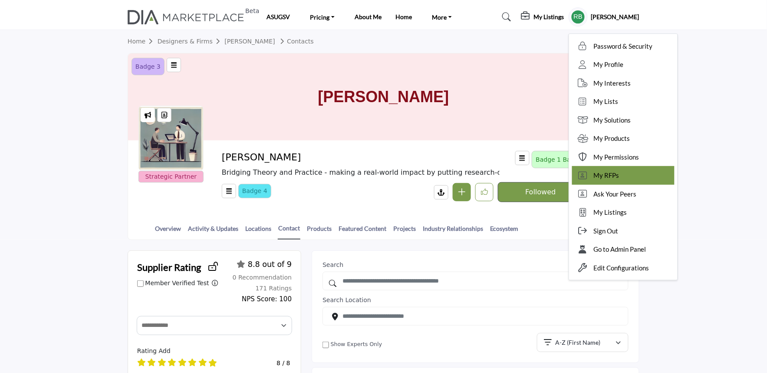
drag, startPoint x: 613, startPoint y: 172, endPoint x: 603, endPoint y: 172, distance: 10.4
click at [613, 172] on span "My RFPs" at bounding box center [607, 175] width 26 height 10
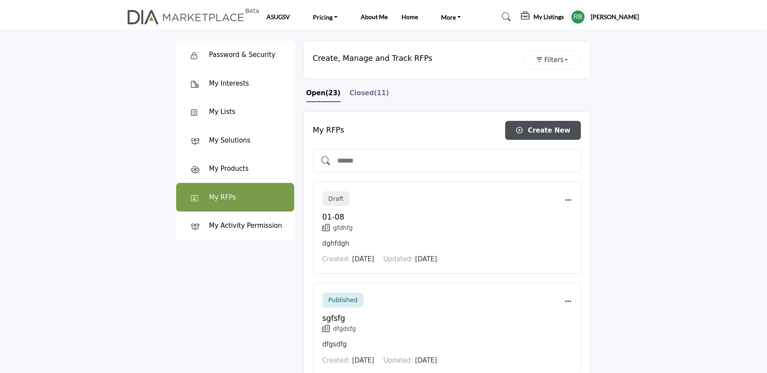
click at [355, 96] on span "Closed" at bounding box center [362, 93] width 24 height 8
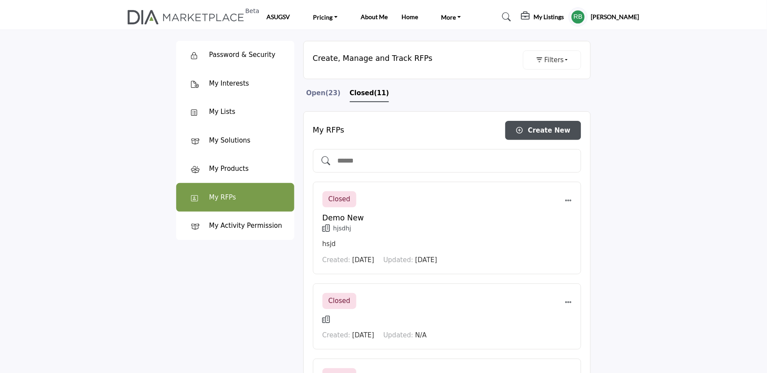
click at [366, 159] on input "text" at bounding box center [456, 160] width 239 height 11
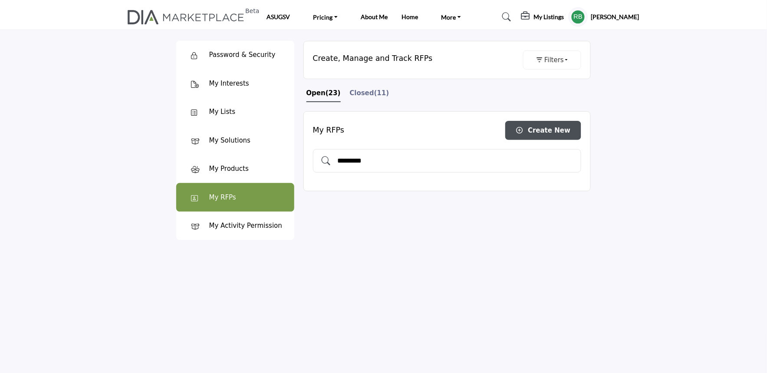
type input "*********"
drag, startPoint x: 381, startPoint y: 161, endPoint x: 329, endPoint y: 157, distance: 51.8
click at [331, 157] on div "*********" at bounding box center [447, 160] width 269 height 23
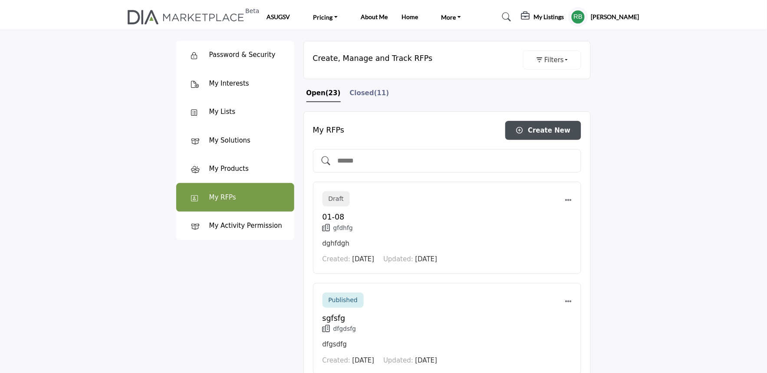
click at [350, 94] on span "Closed" at bounding box center [362, 93] width 24 height 8
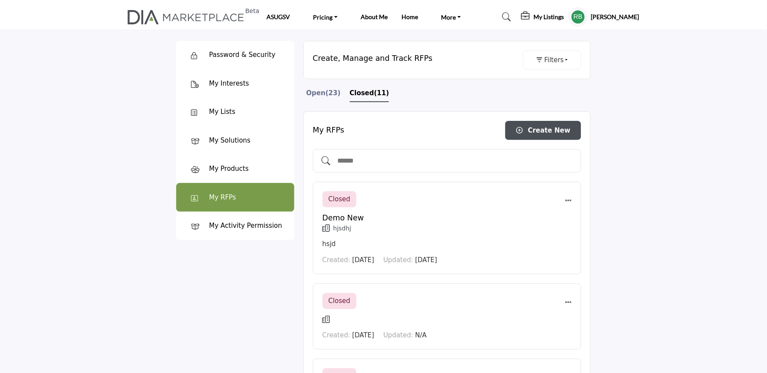
click at [359, 168] on div at bounding box center [447, 160] width 269 height 23
click at [358, 154] on div at bounding box center [447, 160] width 269 height 23
click at [376, 169] on div at bounding box center [447, 160] width 269 height 23
click at [363, 161] on input "text" at bounding box center [456, 160] width 239 height 11
type input "****"
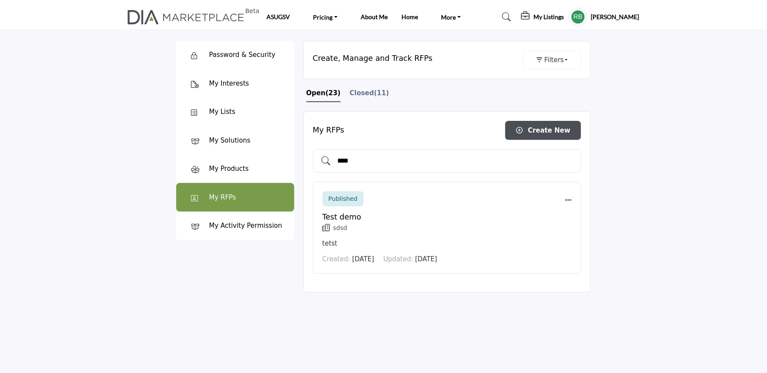
click at [356, 83] on div "Create, Manage and Track RFPs Filters Filter Show Draft Mode RFPs Show Author" at bounding box center [448, 166] width 288 height 251
click at [360, 88] on div "Create, Manage and Track RFPs Filters Filter Show Draft Mode RFPs Show Author" at bounding box center [448, 166] width 288 height 251
click at [374, 92] on span "(11)" at bounding box center [381, 93] width 15 height 8
click at [360, 92] on span "Closed" at bounding box center [362, 93] width 24 height 8
click at [356, 96] on span "Closed" at bounding box center [362, 93] width 24 height 8
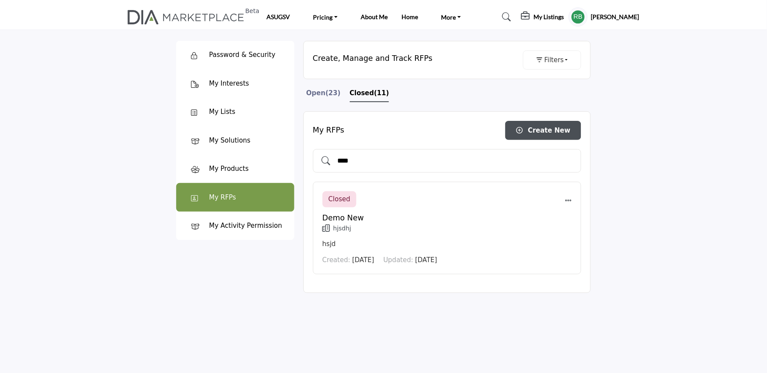
click at [356, 96] on span "Closed" at bounding box center [362, 93] width 24 height 8
click at [374, 161] on input "****" at bounding box center [456, 160] width 239 height 11
click at [706, 224] on section "Password & Security Password & Security My Interests" at bounding box center [383, 216] width 767 height 373
click at [439, 160] on input "****" at bounding box center [456, 160] width 239 height 11
click at [149, 271] on div at bounding box center [150, 167] width 43 height 270
